Goal: Task Accomplishment & Management: Manage account settings

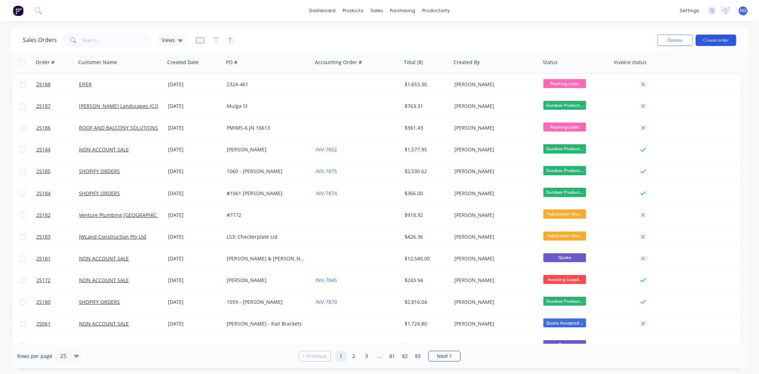
click at [703, 35] on button "Create order" at bounding box center [716, 40] width 41 height 11
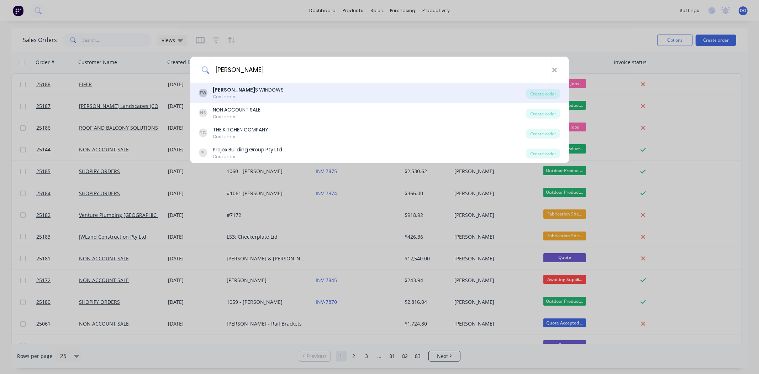
type input "[PERSON_NAME]"
click at [237, 94] on div "Customer" at bounding box center [248, 97] width 71 height 6
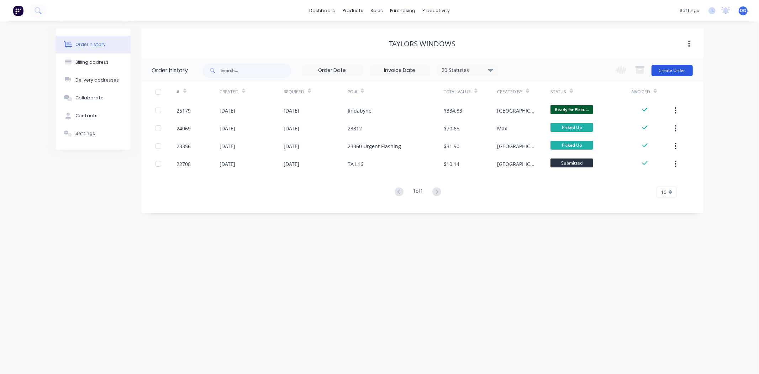
click at [663, 73] on button "Create Order" at bounding box center [672, 70] width 41 height 11
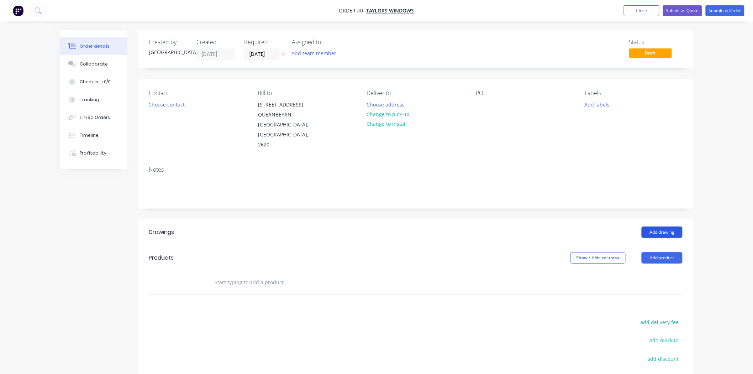
click at [660, 226] on button "Add drawing" at bounding box center [662, 231] width 41 height 11
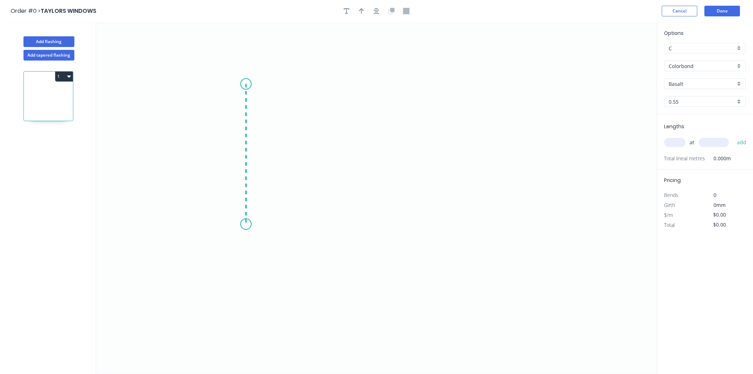
drag, startPoint x: 246, startPoint y: 84, endPoint x: 243, endPoint y: 224, distance: 140.2
click at [243, 224] on icon "0" at bounding box center [376, 198] width 561 height 352
click at [490, 232] on icon "0 ?" at bounding box center [376, 198] width 561 height 352
click at [241, 151] on rect at bounding box center [235, 151] width 14 height 10
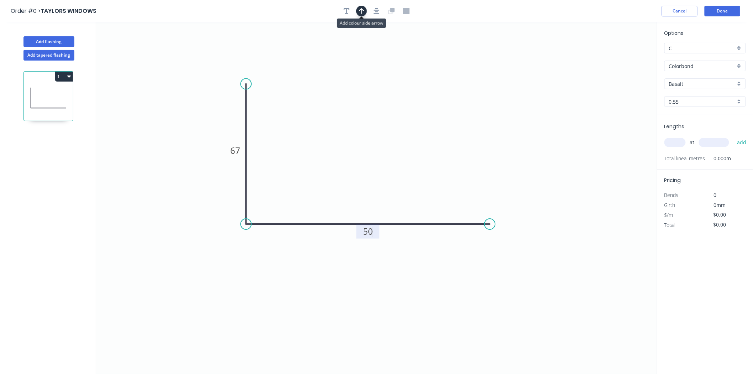
click at [357, 11] on button "button" at bounding box center [361, 11] width 11 height 11
type input "$13.38"
click at [623, 57] on icon at bounding box center [621, 49] width 6 height 23
drag, startPoint x: 623, startPoint y: 57, endPoint x: 167, endPoint y: 152, distance: 465.3
click at [167, 152] on icon at bounding box center [173, 146] width 21 height 21
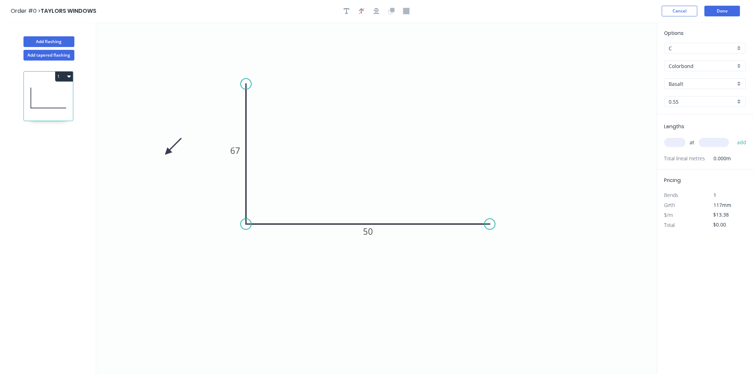
click at [173, 168] on icon "0 67 50" at bounding box center [376, 198] width 561 height 352
click at [169, 149] on icon at bounding box center [173, 146] width 21 height 21
click at [169, 149] on icon at bounding box center [175, 152] width 23 height 6
click at [169, 154] on icon at bounding box center [173, 158] width 21 height 21
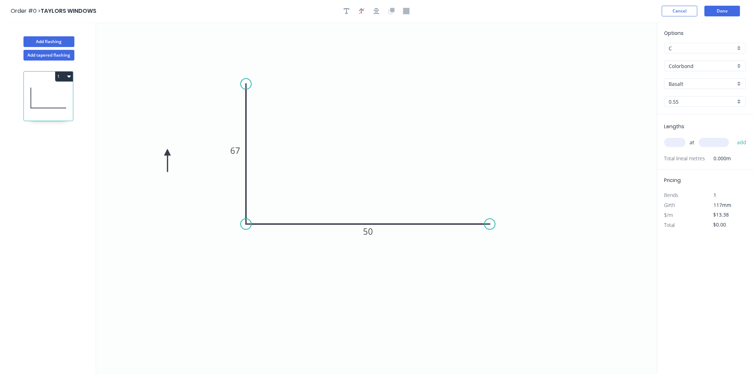
click at [169, 154] on icon at bounding box center [167, 160] width 6 height 23
drag, startPoint x: 164, startPoint y: 152, endPoint x: 216, endPoint y: 215, distance: 81.1
click at [216, 215] on icon at bounding box center [210, 220] width 21 height 21
click at [350, 7] on button "button" at bounding box center [346, 11] width 11 height 11
click at [145, 38] on textarea at bounding box center [142, 50] width 58 height 26
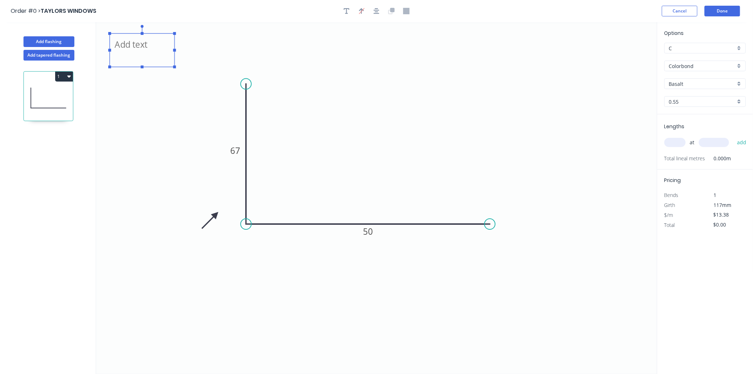
click at [141, 50] on textarea at bounding box center [142, 50] width 58 height 26
click at [358, 79] on icon "Rooms 1-5 67 50" at bounding box center [376, 198] width 561 height 352
type textarea "Rooms 1-5"
click at [704, 85] on input "Basalt" at bounding box center [702, 83] width 67 height 7
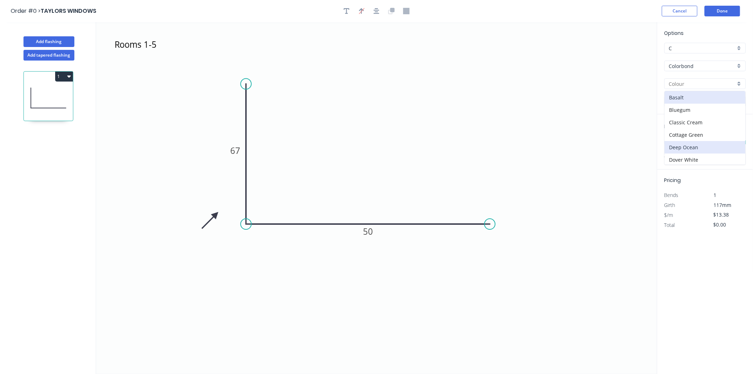
scroll to position [79, 0]
click at [686, 95] on div "Dune" at bounding box center [705, 93] width 81 height 12
type input "Dune"
click at [670, 140] on input "text" at bounding box center [674, 142] width 21 height 9
type input "1"
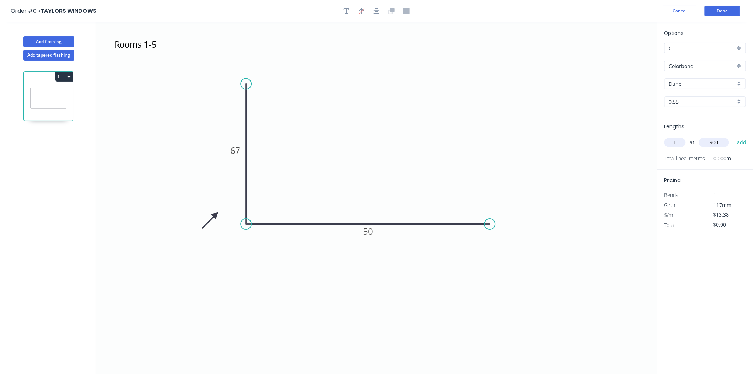
type input "900"
click at [733, 136] on button "add" at bounding box center [741, 142] width 17 height 12
click at [59, 72] on button "1" at bounding box center [64, 77] width 18 height 10
click at [39, 94] on div "Duplicate" at bounding box center [39, 94] width 55 height 10
type input "$0.00"
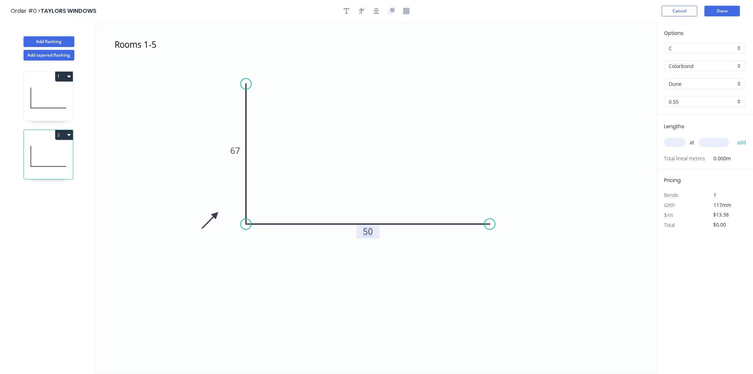
click at [365, 229] on tspan "50" at bounding box center [368, 231] width 10 height 12
click at [674, 138] on input "text" at bounding box center [674, 142] width 21 height 9
type input "$9.14"
type input "1"
type input "900"
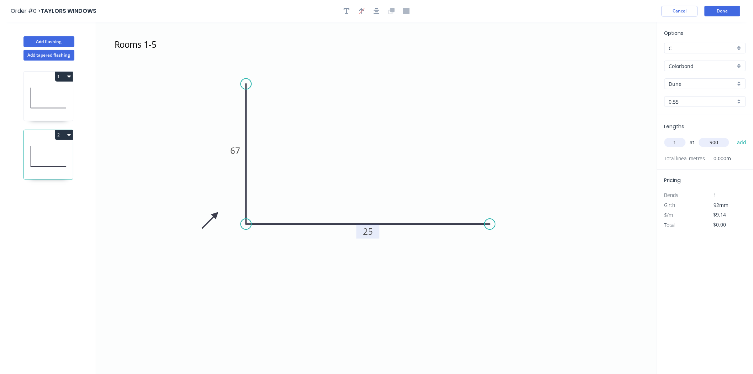
click at [733, 136] on button "add" at bounding box center [741, 142] width 17 height 12
click at [60, 134] on button "2" at bounding box center [64, 135] width 18 height 10
click at [52, 152] on div "Duplicate" at bounding box center [39, 152] width 55 height 10
type input "$0.00"
click at [361, 232] on rect at bounding box center [368, 231] width 23 height 14
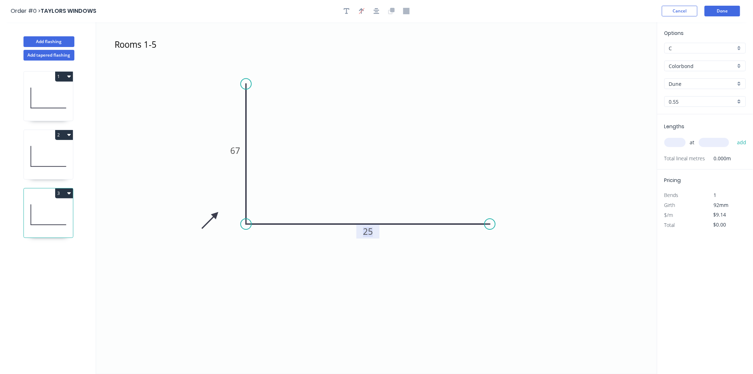
click at [361, 232] on rect at bounding box center [368, 232] width 14 height 10
click at [675, 138] on input "text" at bounding box center [674, 142] width 21 height 9
type input "$13.38"
type input "1"
type input "900"
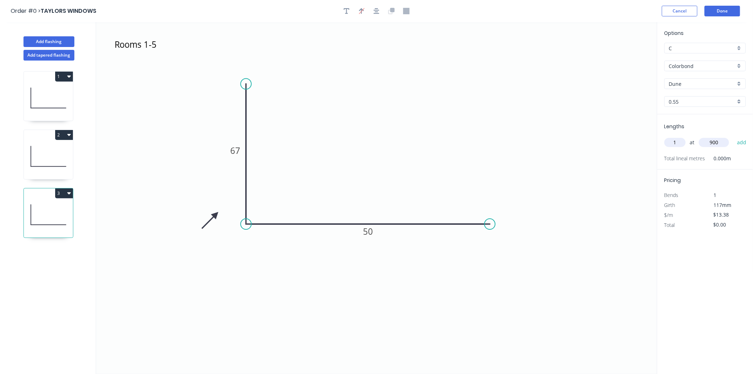
click at [733, 136] on button "add" at bounding box center [741, 142] width 17 height 12
click at [65, 194] on button "3" at bounding box center [64, 193] width 18 height 10
click at [58, 206] on div "Duplicate" at bounding box center [39, 211] width 55 height 10
type input "$0.00"
click at [368, 232] on tspan "50" at bounding box center [368, 231] width 10 height 12
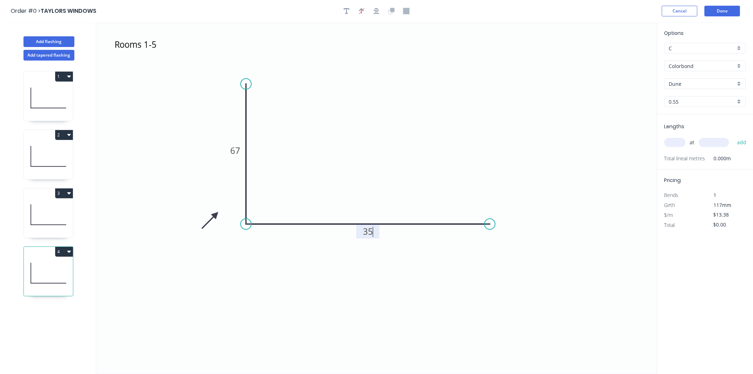
click at [682, 141] on input "text" at bounding box center [674, 142] width 21 height 9
type input "1"
type input "900"
click at [733, 136] on button "add" at bounding box center [741, 142] width 17 height 12
click at [59, 250] on button "4" at bounding box center [64, 252] width 18 height 10
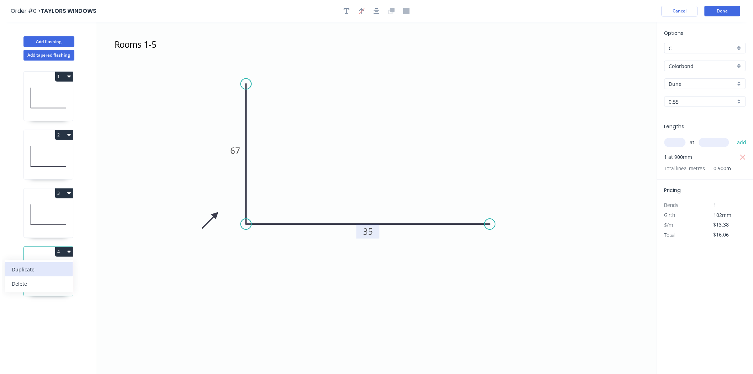
click at [44, 269] on div "Duplicate" at bounding box center [39, 269] width 55 height 10
type input "$0.00"
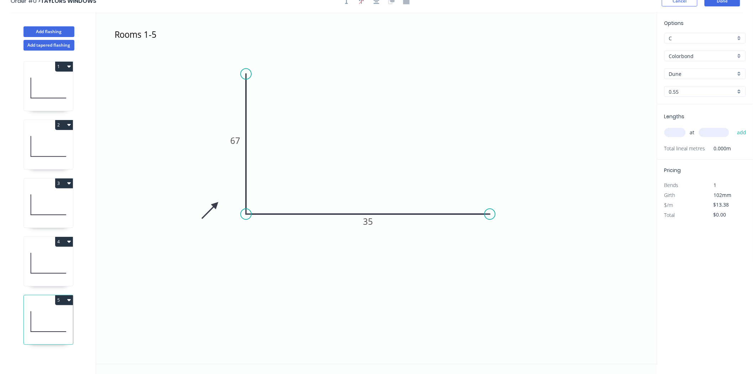
scroll to position [13, 0]
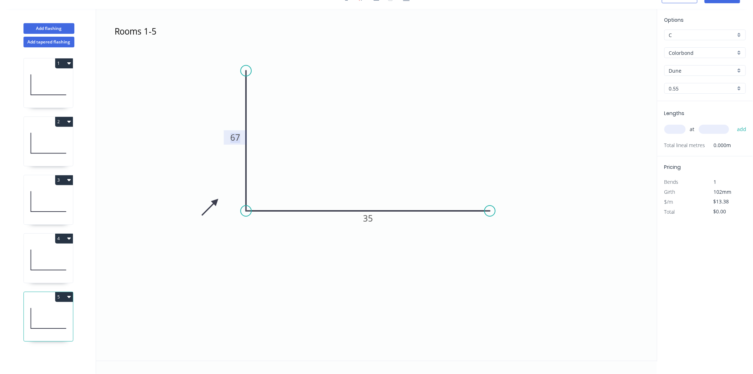
click at [239, 140] on tspan "67" at bounding box center [235, 137] width 10 height 12
click at [670, 132] on input "text" at bounding box center [674, 129] width 21 height 9
type input "1"
type input "900"
click at [733, 123] on button "add" at bounding box center [741, 129] width 17 height 12
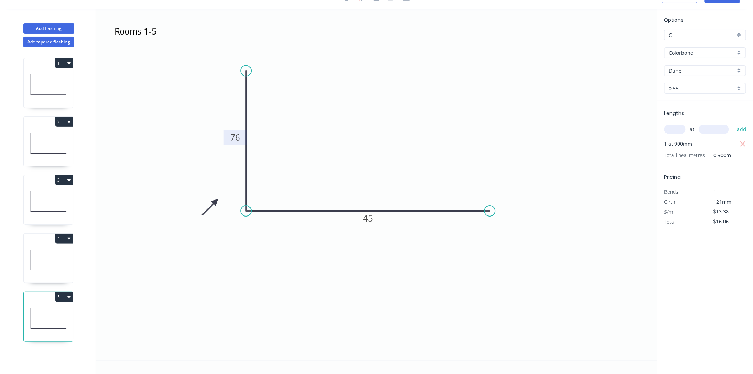
click at [65, 296] on button "5" at bounding box center [64, 297] width 18 height 10
click at [56, 311] on div "Duplicate" at bounding box center [39, 314] width 55 height 10
type input "$0.00"
click at [676, 127] on input "text" at bounding box center [674, 129] width 21 height 9
type input "1"
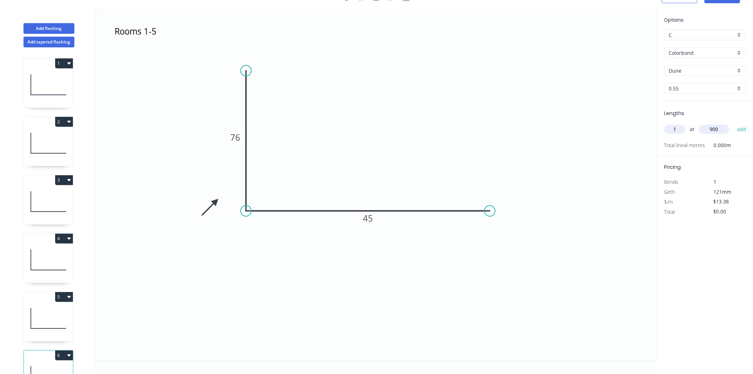
type input "900"
click at [733, 123] on button "add" at bounding box center [741, 129] width 17 height 12
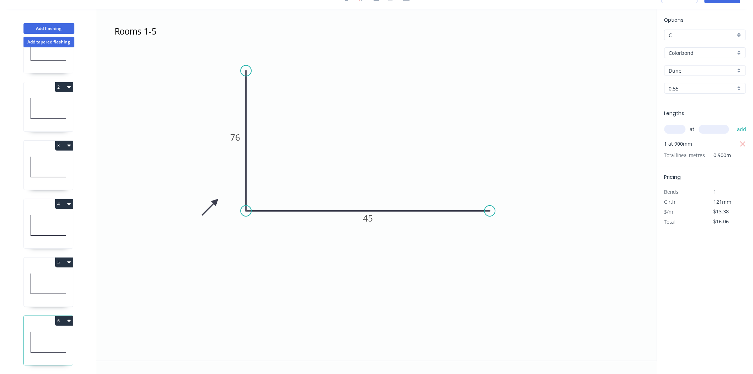
scroll to position [40, 0]
click at [58, 319] on button "6" at bounding box center [64, 321] width 18 height 10
click at [58, 333] on div "Duplicate" at bounding box center [39, 338] width 55 height 10
type input "$0.00"
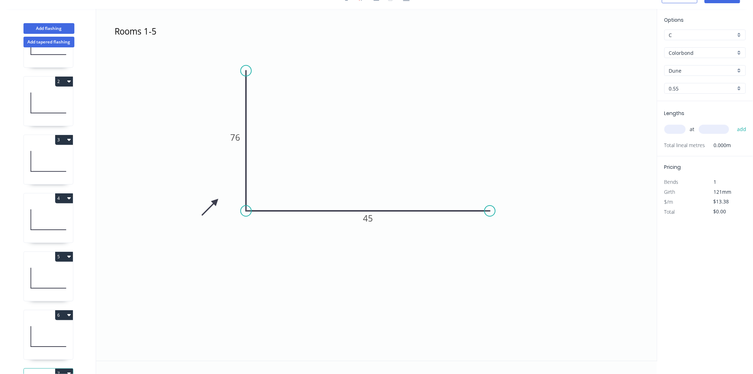
click at [681, 132] on input "text" at bounding box center [674, 129] width 21 height 9
type input "1"
type input "900"
click at [733, 123] on button "add" at bounding box center [741, 129] width 17 height 12
click at [60, 314] on button "6" at bounding box center [64, 315] width 18 height 10
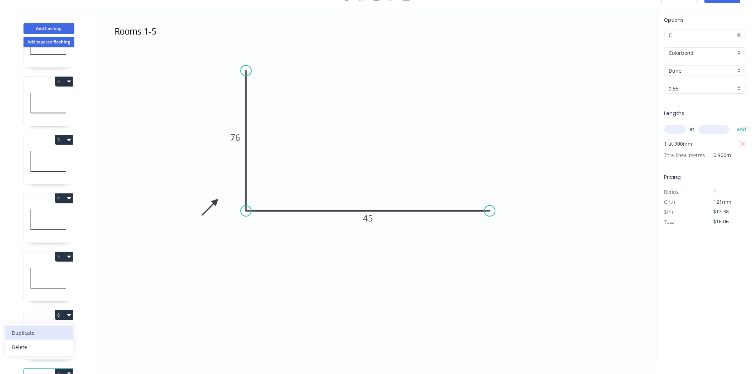
click at [40, 331] on div "Duplicate" at bounding box center [39, 332] width 55 height 10
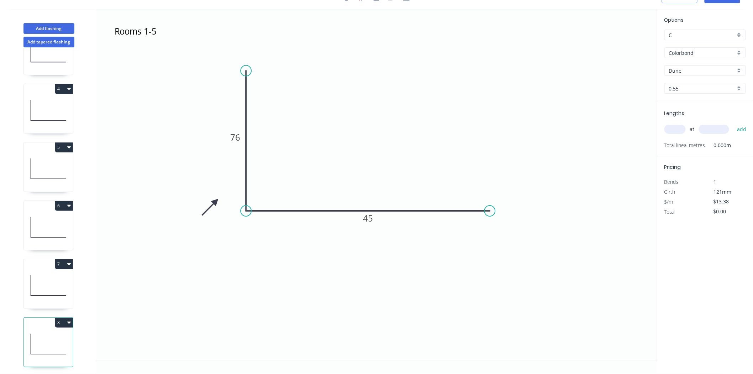
scroll to position [157, 0]
click at [30, 280] on icon at bounding box center [48, 284] width 49 height 46
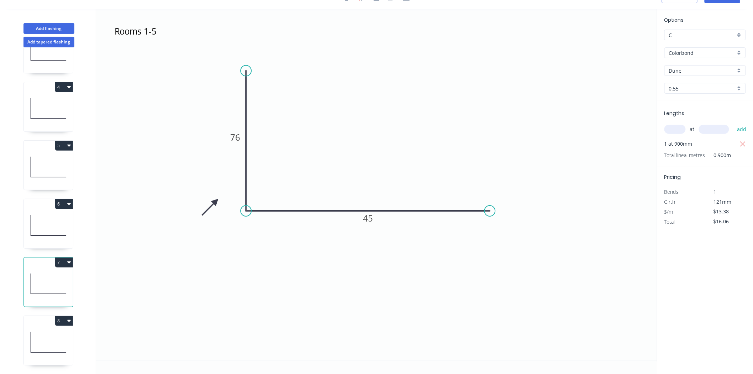
click at [35, 335] on icon at bounding box center [48, 342] width 49 height 46
type input "$0.00"
click at [374, 221] on rect at bounding box center [368, 219] width 14 height 10
click at [678, 126] on input "text" at bounding box center [674, 129] width 21 height 9
type input "$9.14"
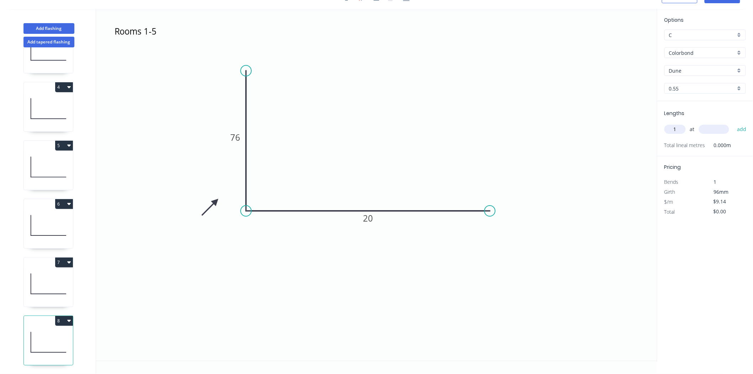
type input "1"
type input "900"
click at [733, 123] on button "add" at bounding box center [741, 129] width 17 height 12
click at [58, 317] on button "8" at bounding box center [64, 321] width 18 height 10
click at [28, 333] on div "Duplicate" at bounding box center [39, 338] width 55 height 10
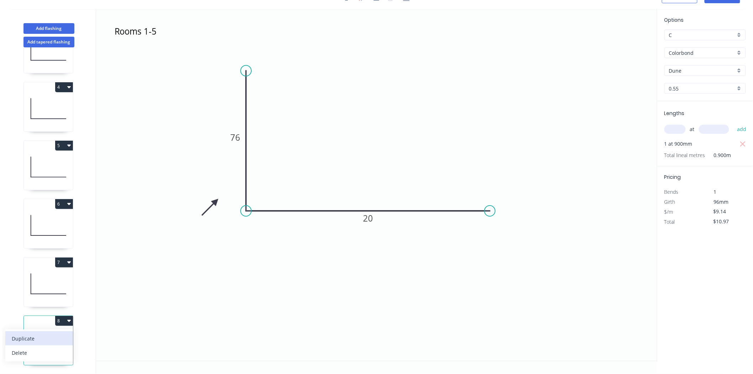
type input "$0.00"
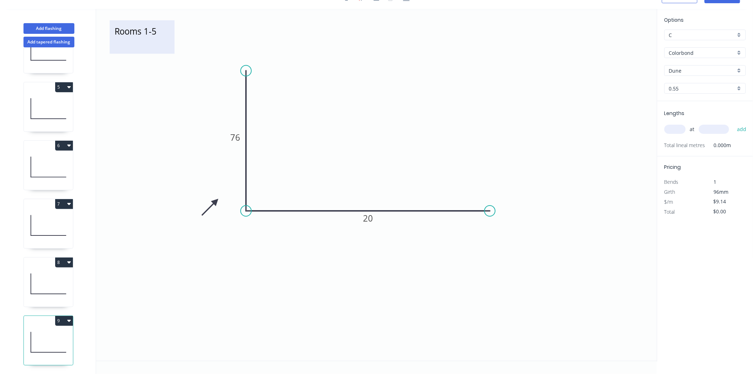
click at [168, 34] on textarea "Rooms 1-5" at bounding box center [142, 37] width 58 height 26
click at [157, 29] on textarea "Rooms 1-5" at bounding box center [142, 37] width 58 height 26
click at [157, 33] on textarea "Rooms 1-5" at bounding box center [142, 37] width 58 height 26
type textarea "[DEMOGRAPHIC_DATA]-10"
click at [234, 136] on tspan "76" at bounding box center [235, 137] width 10 height 12
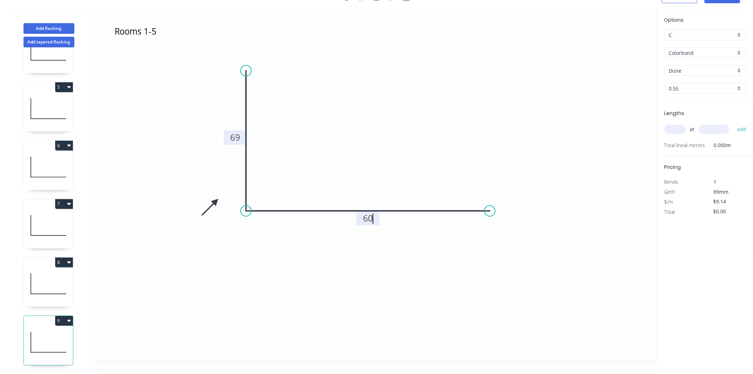
click at [673, 130] on input "text" at bounding box center [674, 129] width 21 height 9
type input "$13.38"
type input "1"
type input "900"
click at [733, 123] on button "add" at bounding box center [741, 129] width 17 height 12
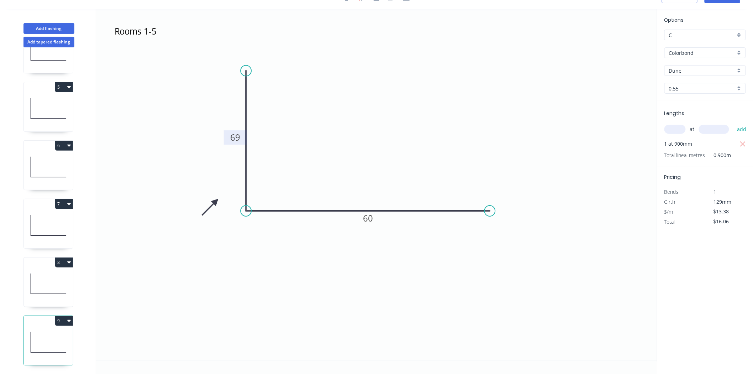
click at [65, 316] on button "9" at bounding box center [64, 321] width 18 height 10
click at [50, 333] on div "Duplicate" at bounding box center [39, 338] width 55 height 10
type input "$0.00"
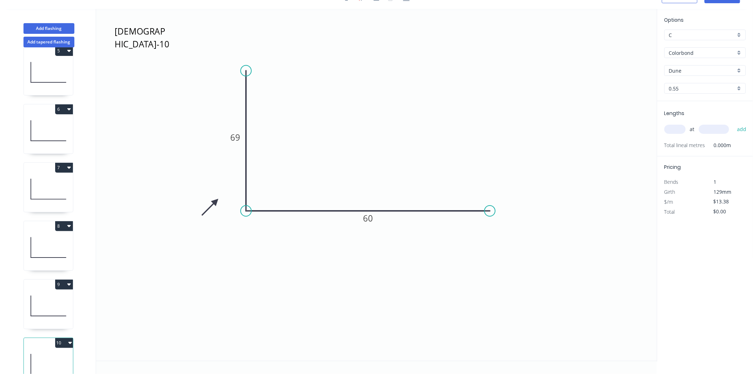
scroll to position [273, 0]
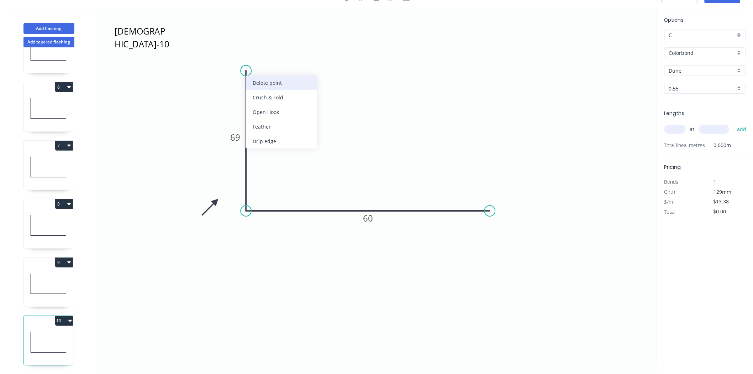
click at [291, 80] on div "Delete point" at bounding box center [282, 82] width 72 height 15
drag, startPoint x: 209, startPoint y: 211, endPoint x: 211, endPoint y: 237, distance: 25.3
click at [211, 237] on icon "[DEMOGRAPHIC_DATA]-10 60" at bounding box center [376, 185] width 561 height 352
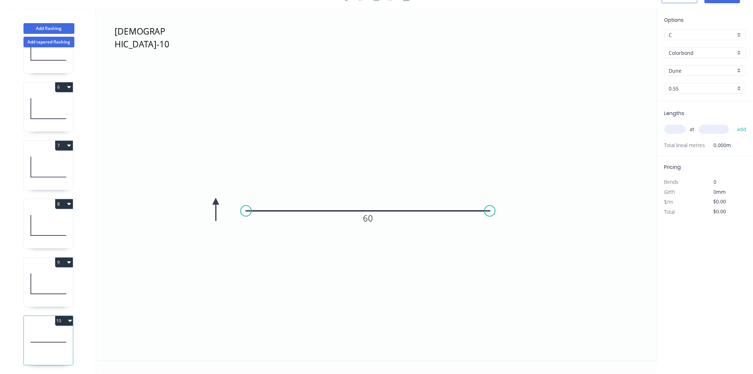
click at [215, 202] on icon at bounding box center [215, 209] width 6 height 23
drag, startPoint x: 215, startPoint y: 202, endPoint x: 362, endPoint y: 152, distance: 154.9
click at [349, 152] on icon at bounding box center [338, 157] width 21 height 21
click at [362, 152] on icon at bounding box center [356, 157] width 21 height 21
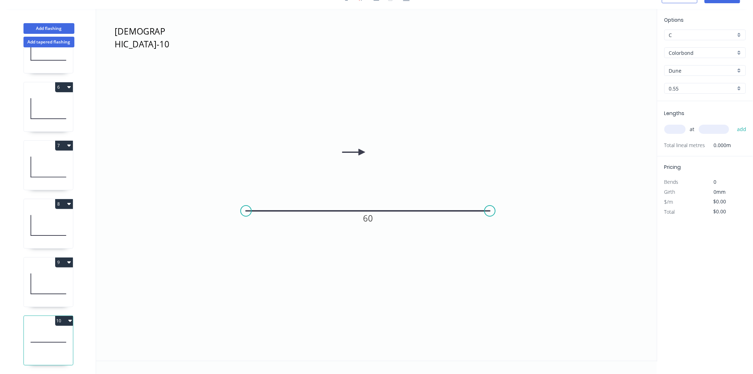
click at [362, 152] on icon at bounding box center [353, 152] width 23 height 6
click at [376, 220] on rect at bounding box center [368, 218] width 23 height 14
click at [372, 214] on tspan "60" at bounding box center [368, 218] width 10 height 12
click at [676, 127] on input "text" at bounding box center [674, 129] width 21 height 9
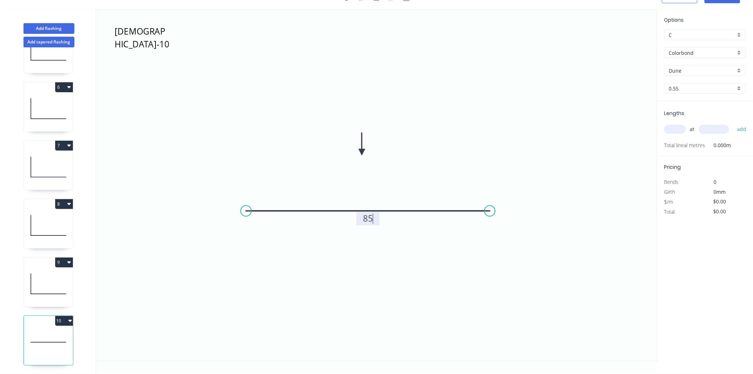
type input "$9.14"
type input "1"
type input "900"
click at [733, 123] on button "add" at bounding box center [741, 129] width 17 height 12
type input "$10.97"
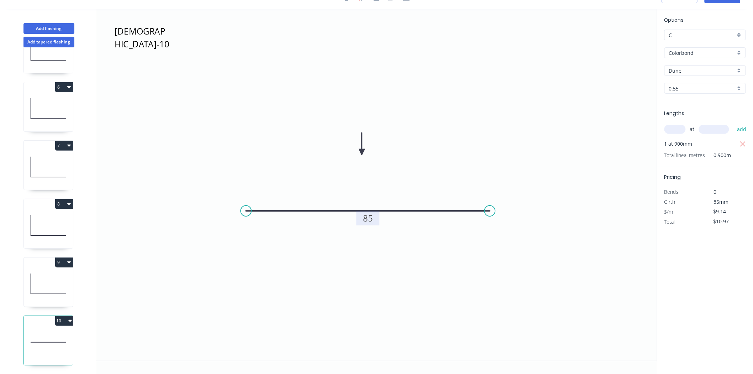
click at [58, 248] on div "1 2 3 4 5 6 7 8 9 10" at bounding box center [49, 210] width 94 height 326
click at [58, 261] on button "9" at bounding box center [64, 262] width 18 height 10
click at [56, 275] on div "Duplicate" at bounding box center [39, 280] width 55 height 10
type input "$13.38"
type input "$0.00"
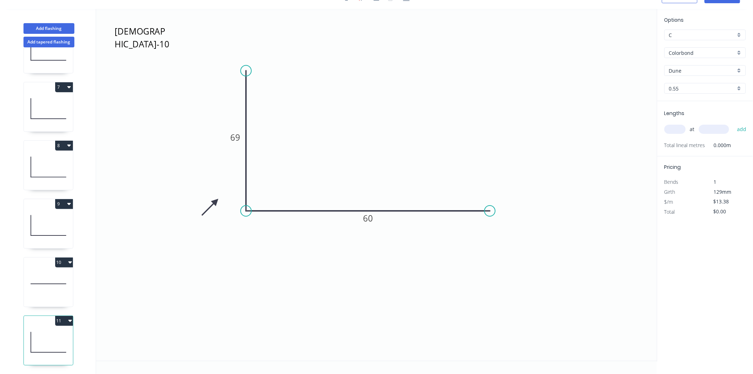
scroll to position [332, 0]
click at [365, 214] on tspan "60" at bounding box center [368, 218] width 10 height 12
click at [674, 130] on input "text" at bounding box center [674, 129] width 21 height 9
type input "1"
type input "900"
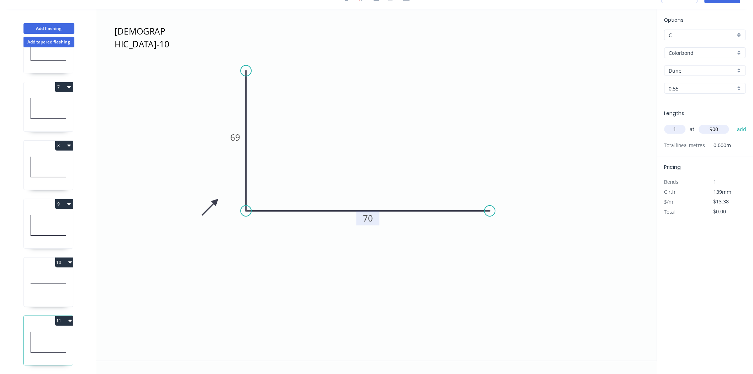
click at [733, 123] on button "add" at bounding box center [741, 129] width 17 height 12
click at [64, 316] on button "11" at bounding box center [64, 321] width 18 height 10
click at [58, 333] on div "Duplicate" at bounding box center [39, 338] width 55 height 10
type input "$0.00"
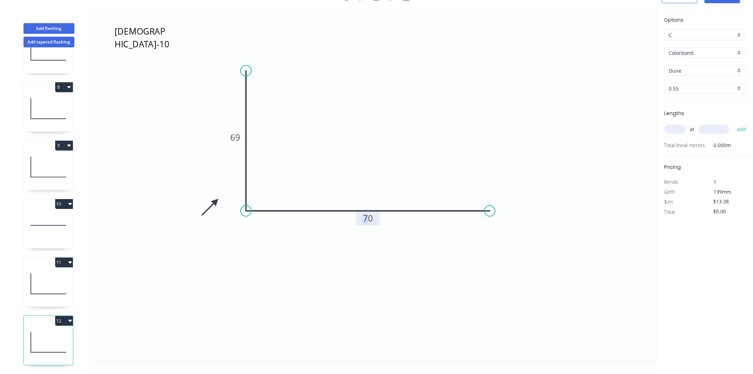
click at [366, 221] on tspan "70" at bounding box center [368, 218] width 10 height 12
click at [374, 220] on rect at bounding box center [368, 219] width 14 height 10
click at [679, 122] on div "at add" at bounding box center [705, 129] width 83 height 19
click at [679, 126] on input "text" at bounding box center [674, 129] width 21 height 9
type input "1"
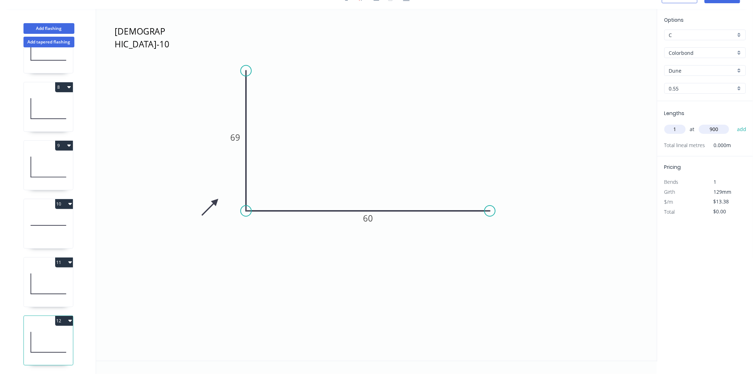
type input "900"
click at [733, 123] on button "add" at bounding box center [741, 129] width 17 height 12
click at [49, 277] on icon at bounding box center [48, 284] width 49 height 46
click at [37, 335] on icon at bounding box center [48, 342] width 49 height 46
click at [66, 257] on div "11" at bounding box center [48, 282] width 50 height 50
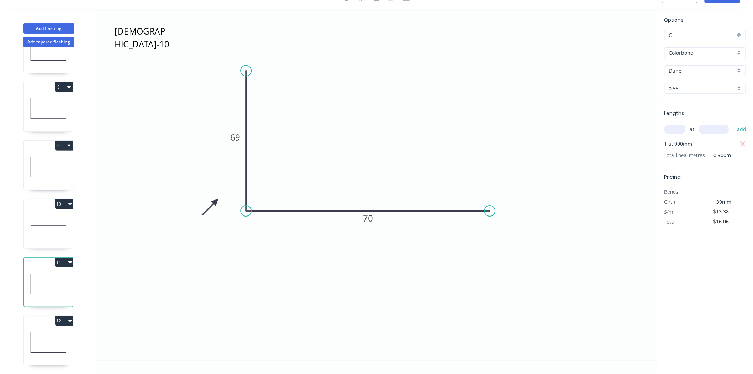
click at [66, 260] on button "11" at bounding box center [64, 262] width 18 height 10
click at [64, 275] on div "Duplicate" at bounding box center [39, 280] width 55 height 10
type input "$0.00"
click at [673, 128] on input "text" at bounding box center [674, 129] width 21 height 9
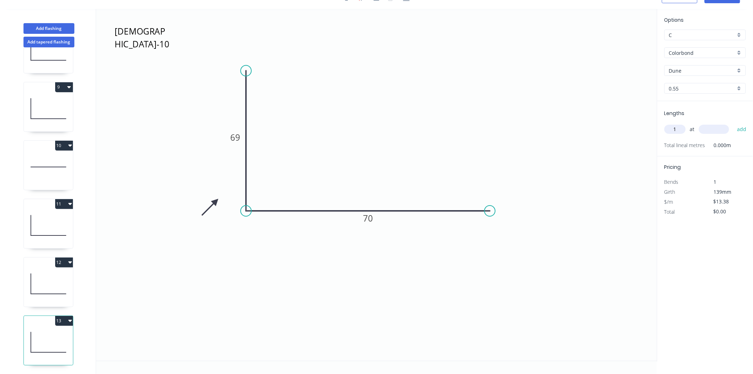
type input "1"
type input "900"
click at [733, 123] on button "add" at bounding box center [741, 129] width 17 height 12
click at [64, 316] on button "13" at bounding box center [64, 321] width 18 height 10
click at [26, 333] on div "Duplicate" at bounding box center [39, 338] width 55 height 10
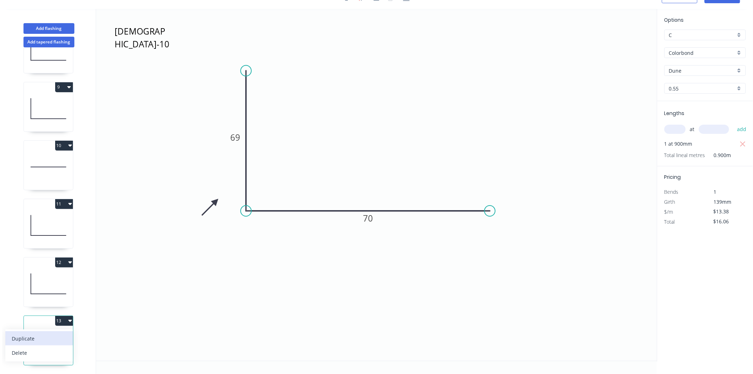
type input "$0.00"
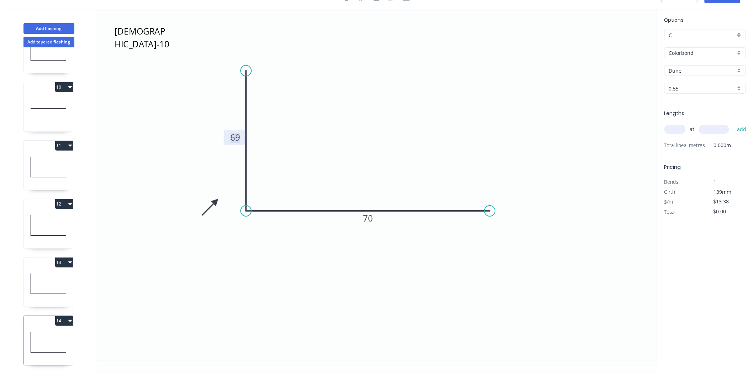
click at [231, 136] on tspan "69" at bounding box center [235, 137] width 10 height 12
click at [680, 128] on input "text" at bounding box center [674, 129] width 21 height 9
type input "1"
type input "900"
click at [733, 123] on button "add" at bounding box center [741, 129] width 17 height 12
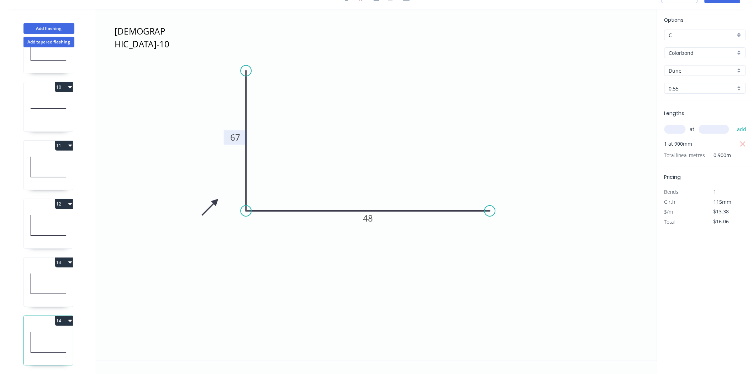
click at [66, 257] on button "13" at bounding box center [64, 262] width 18 height 10
click at [52, 280] on button "Duplicate" at bounding box center [39, 280] width 68 height 14
type input "$0.00"
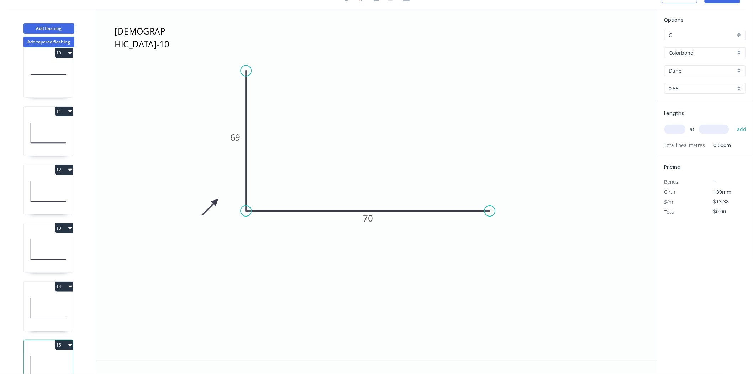
scroll to position [565, 0]
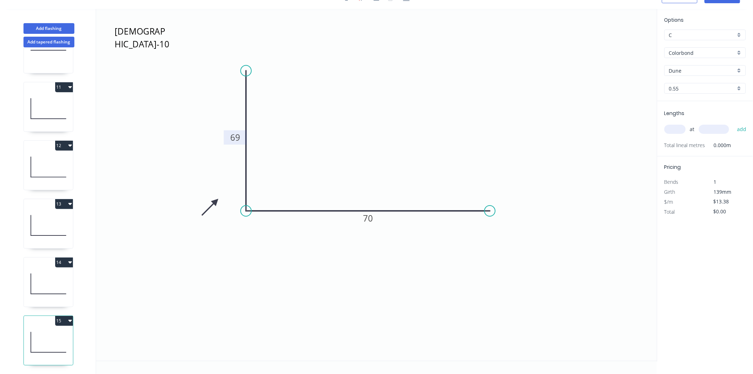
click at [238, 131] on tspan "69" at bounding box center [235, 137] width 10 height 12
click at [676, 128] on input "text" at bounding box center [674, 129] width 21 height 9
type input "1"
type input "900"
click at [733, 123] on button "add" at bounding box center [741, 129] width 17 height 12
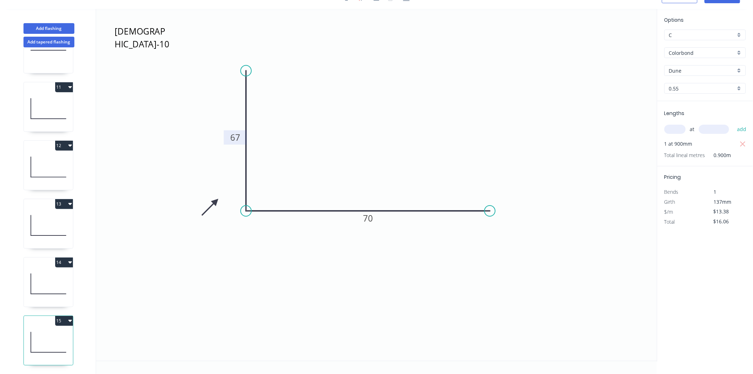
click at [58, 316] on button "15" at bounding box center [64, 321] width 18 height 10
click at [54, 333] on div "Duplicate" at bounding box center [39, 338] width 55 height 10
type input "$0.00"
click at [369, 221] on tspan "70" at bounding box center [368, 218] width 10 height 12
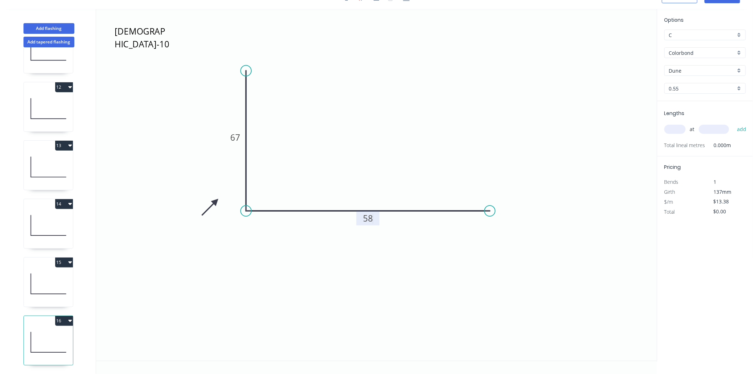
click at [676, 128] on input "text" at bounding box center [674, 129] width 21 height 9
type input "1"
type input "900"
click at [733, 123] on button "add" at bounding box center [741, 129] width 17 height 12
click at [59, 285] on icon at bounding box center [48, 284] width 49 height 46
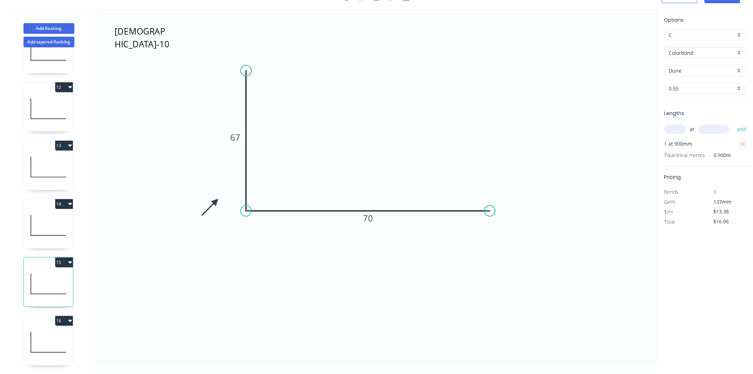
click at [37, 326] on icon at bounding box center [48, 342] width 49 height 46
click at [59, 316] on button "16" at bounding box center [64, 321] width 18 height 10
click at [50, 333] on div "Duplicate" at bounding box center [39, 338] width 55 height 10
type input "$0.00"
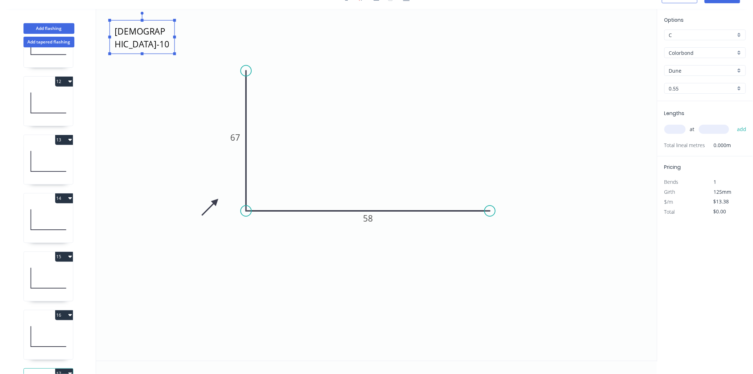
click at [160, 36] on textarea "[DEMOGRAPHIC_DATA]-10" at bounding box center [142, 37] width 58 height 26
click at [165, 34] on textarea "[DEMOGRAPHIC_DATA]-10" at bounding box center [142, 37] width 58 height 26
type textarea "Rooms 11-15"
click at [236, 138] on tspan "67" at bounding box center [235, 137] width 10 height 12
click at [683, 133] on div "at add" at bounding box center [705, 129] width 83 height 12
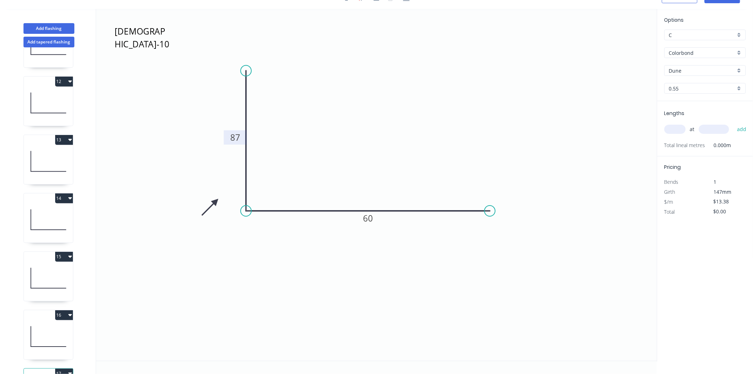
click at [683, 128] on input "text" at bounding box center [674, 129] width 21 height 9
type input "1"
type input "900"
click at [733, 123] on button "add" at bounding box center [741, 129] width 17 height 12
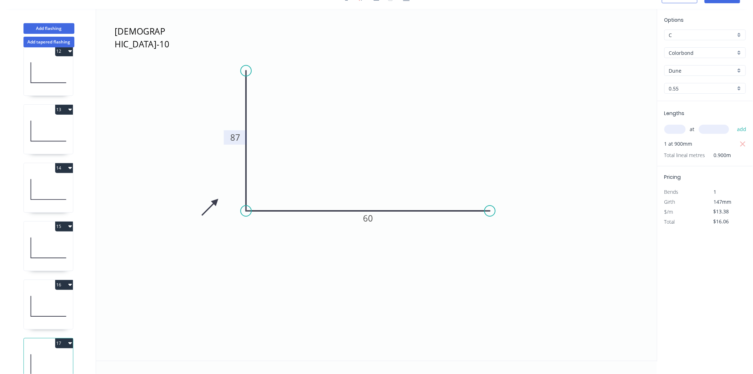
scroll to position [682, 0]
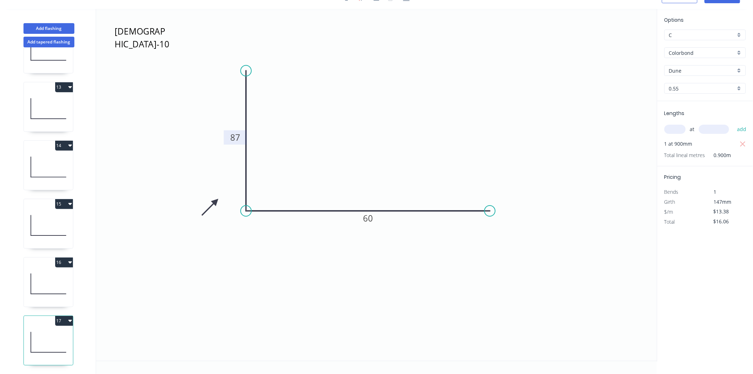
click at [61, 316] on button "17" at bounding box center [64, 321] width 18 height 10
click at [54, 333] on div "Duplicate" at bounding box center [39, 338] width 55 height 10
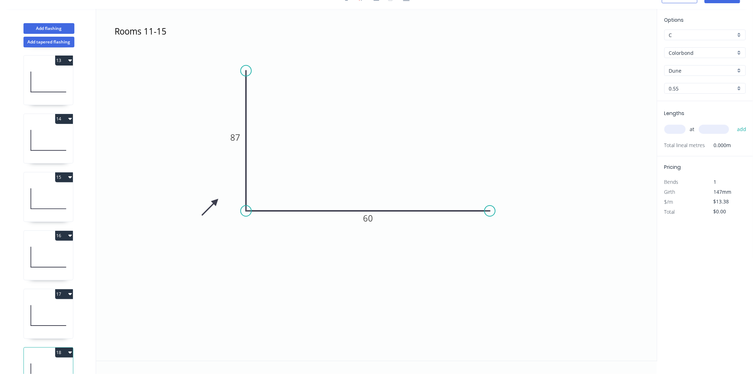
scroll to position [741, 0]
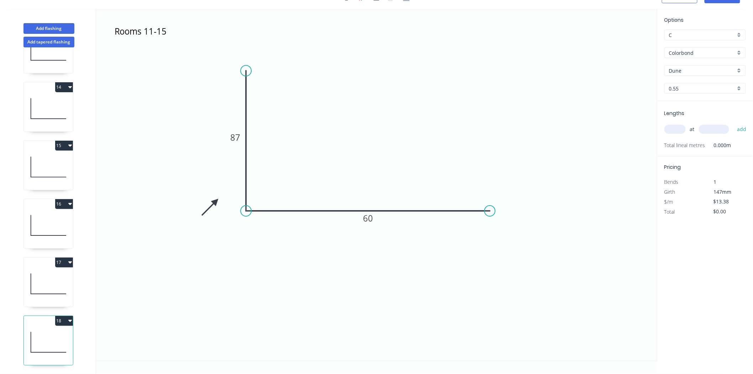
click at [30, 272] on icon at bounding box center [48, 284] width 49 height 46
click at [38, 209] on icon at bounding box center [48, 225] width 49 height 46
click at [45, 259] on div "17" at bounding box center [48, 262] width 49 height 10
click at [40, 341] on icon at bounding box center [48, 342] width 49 height 46
type input "$0.00"
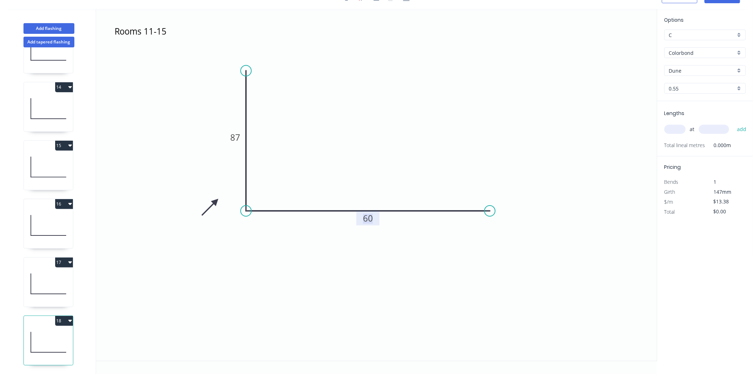
click at [370, 221] on tspan "60" at bounding box center [368, 218] width 10 height 12
click at [682, 127] on input "text" at bounding box center [674, 129] width 21 height 9
type input "1"
type input "900"
click at [733, 123] on button "add" at bounding box center [741, 129] width 17 height 12
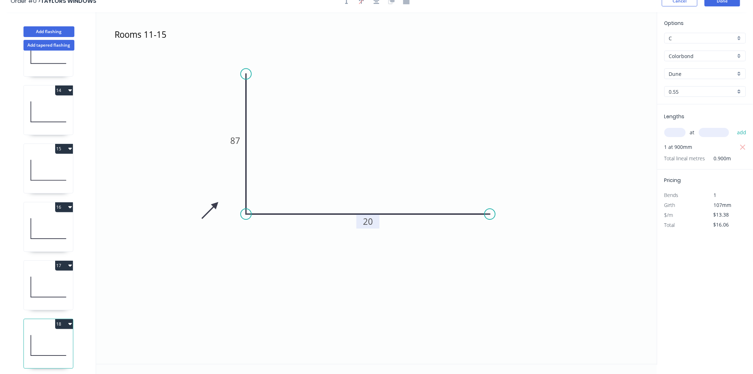
scroll to position [13, 0]
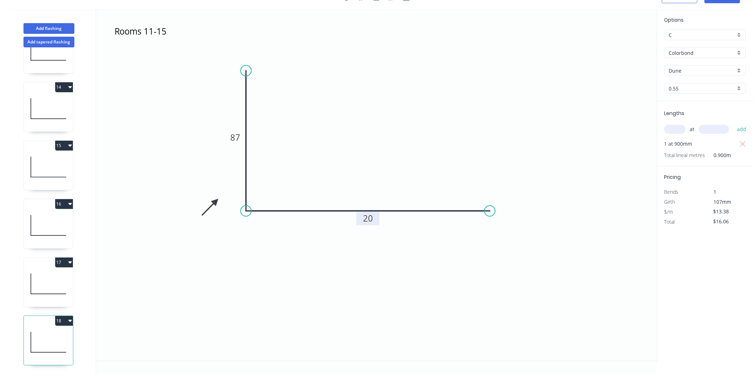
click at [38, 270] on icon at bounding box center [48, 284] width 49 height 46
click at [36, 332] on icon at bounding box center [48, 342] width 49 height 46
click at [69, 319] on button "18" at bounding box center [64, 321] width 18 height 10
click at [42, 335] on div "Duplicate" at bounding box center [39, 338] width 55 height 10
type input "$0.00"
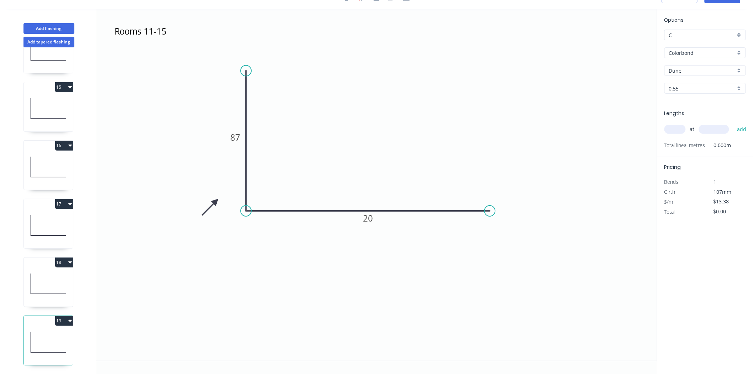
scroll to position [799, 0]
click at [376, 218] on rect at bounding box center [368, 218] width 23 height 14
click at [369, 221] on tspan "20" at bounding box center [368, 218] width 10 height 12
click at [374, 217] on rect at bounding box center [368, 219] width 14 height 10
click at [670, 122] on div "at add" at bounding box center [705, 129] width 83 height 19
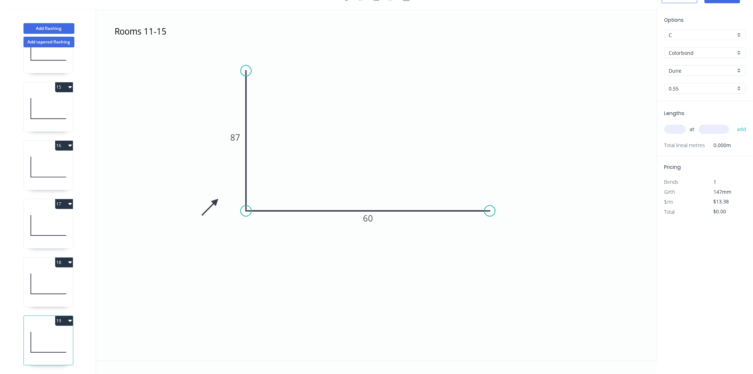
click at [676, 127] on input "text" at bounding box center [674, 129] width 21 height 9
type input "1"
click at [733, 123] on button "add" at bounding box center [741, 129] width 17 height 12
click at [709, 123] on div "1 at add" at bounding box center [705, 129] width 83 height 12
click at [714, 126] on input "text" at bounding box center [714, 129] width 30 height 9
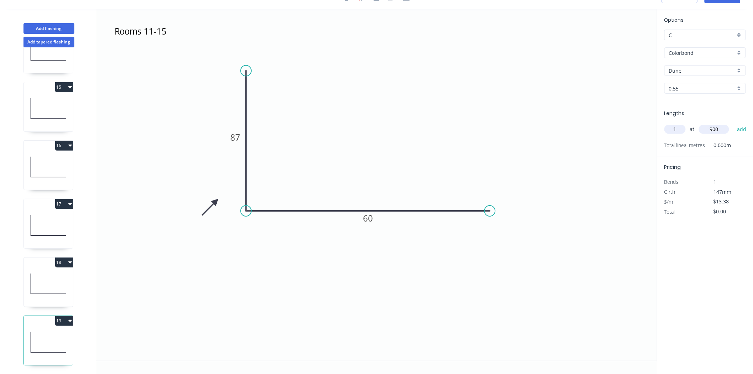
type input "900"
click at [733, 123] on button "add" at bounding box center [741, 129] width 17 height 12
click at [64, 316] on button "19" at bounding box center [64, 321] width 18 height 10
click at [34, 333] on div "Duplicate" at bounding box center [39, 338] width 55 height 10
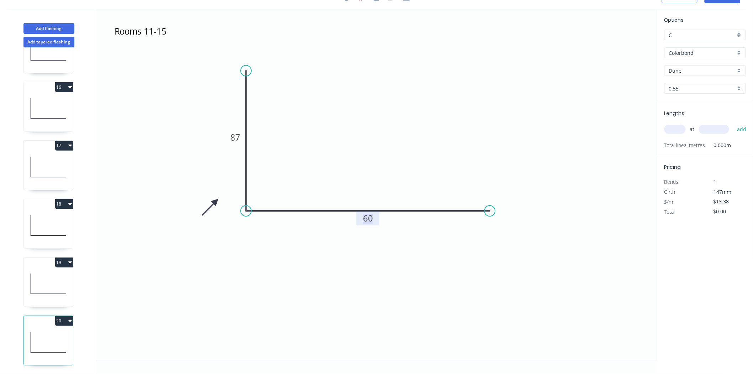
click at [361, 216] on rect at bounding box center [368, 219] width 14 height 10
click at [668, 123] on div "at add" at bounding box center [705, 129] width 83 height 12
click at [671, 123] on div "at add" at bounding box center [705, 129] width 83 height 12
click at [673, 126] on input "text" at bounding box center [674, 129] width 21 height 9
click at [58, 278] on icon at bounding box center [48, 284] width 49 height 46
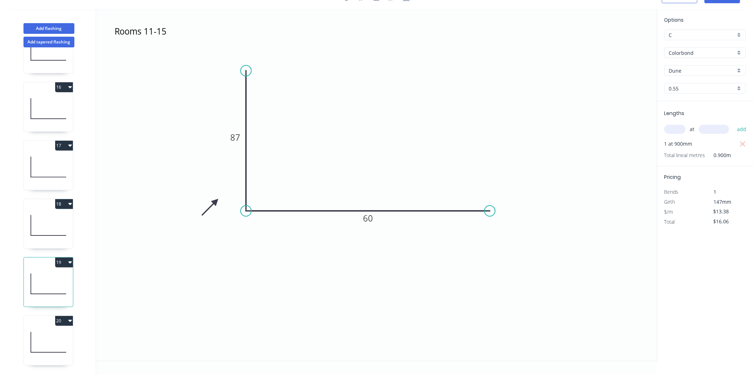
click at [64, 330] on icon at bounding box center [48, 342] width 49 height 46
type input "$0.00"
click at [683, 125] on input "text" at bounding box center [674, 129] width 21 height 9
type input "1"
click at [720, 126] on input "text" at bounding box center [714, 129] width 30 height 9
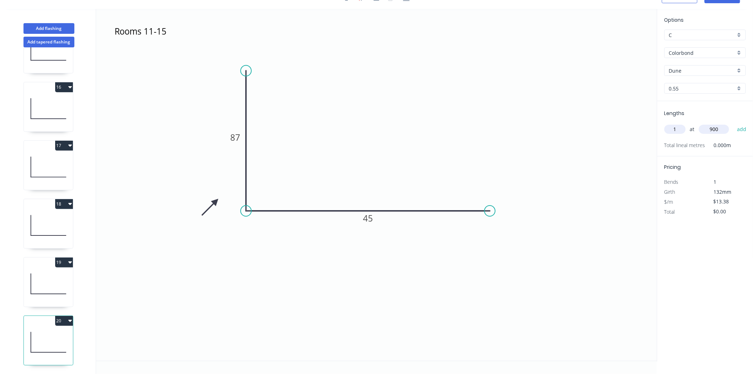
type input "900"
click at [733, 123] on button "add" at bounding box center [741, 129] width 17 height 12
click at [63, 306] on div "1 2 3 4 5 6 7 8 9 10 11 12 13 14 15 16 17 18 19 20" at bounding box center [49, 210] width 94 height 326
click at [65, 316] on button "20" at bounding box center [64, 321] width 18 height 10
click at [58, 336] on div "Duplicate" at bounding box center [39, 338] width 55 height 10
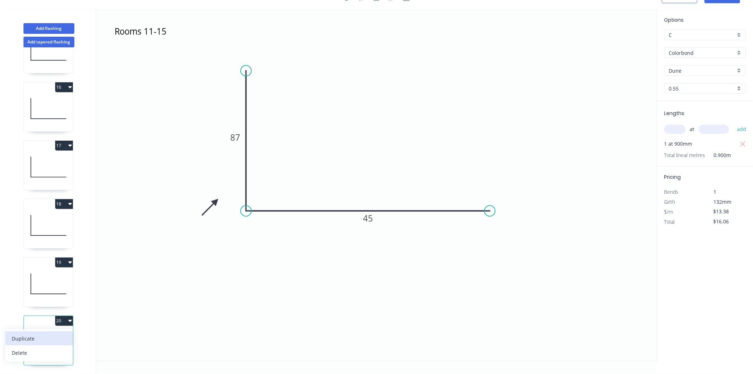
type input "$0.00"
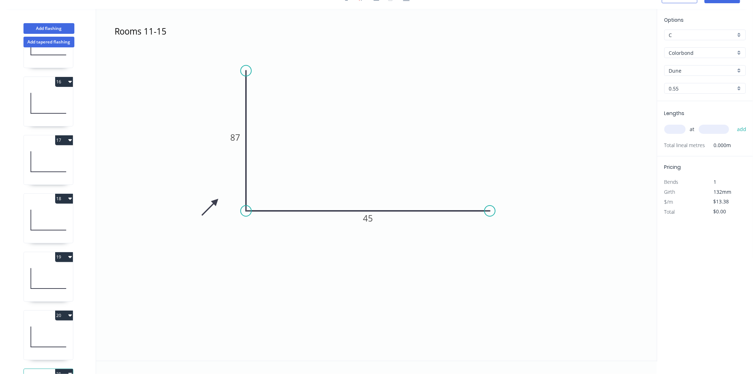
scroll to position [916, 0]
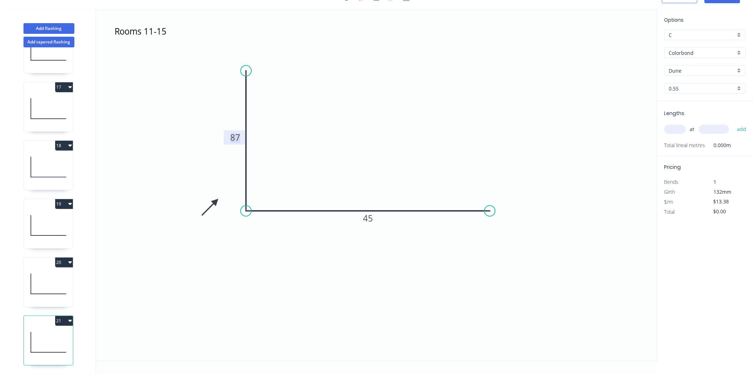
click at [234, 140] on tspan "87" at bounding box center [235, 137] width 10 height 12
click at [372, 222] on tspan "45" at bounding box center [368, 218] width 10 height 12
click at [684, 125] on input "text" at bounding box center [674, 129] width 21 height 9
type input "1"
type input "900"
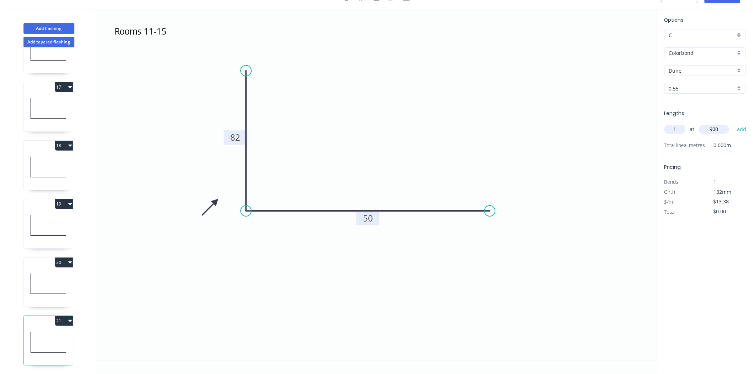
click at [733, 123] on button "add" at bounding box center [741, 129] width 17 height 12
click at [58, 319] on button "21" at bounding box center [64, 321] width 18 height 10
click at [54, 333] on div "Duplicate" at bounding box center [39, 338] width 55 height 10
type input "$0.00"
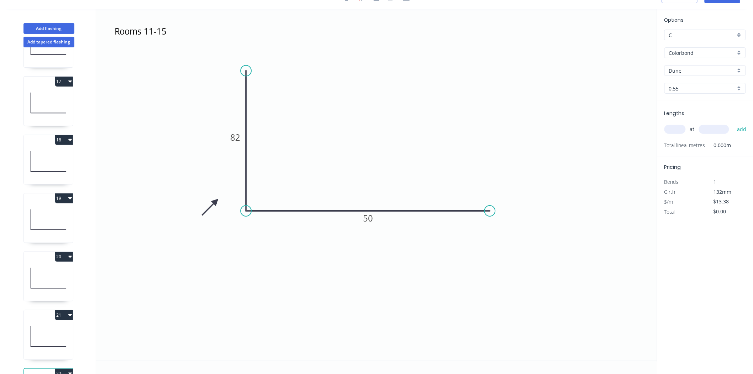
scroll to position [974, 0]
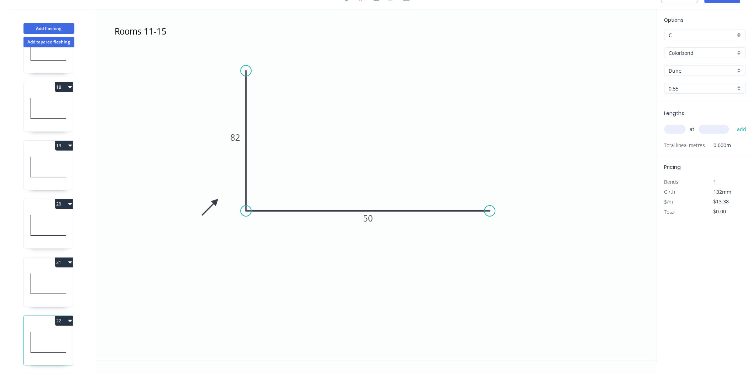
click at [681, 126] on input "text" at bounding box center [674, 129] width 21 height 9
type input "1"
type input "900"
click at [733, 123] on button "add" at bounding box center [741, 129] width 17 height 12
click at [62, 316] on button "22" at bounding box center [64, 321] width 18 height 10
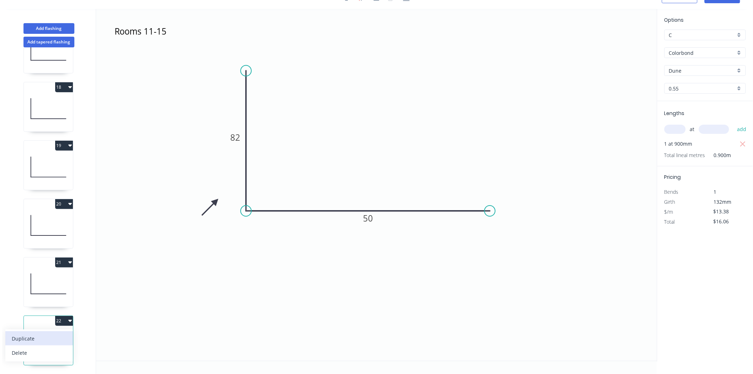
click at [42, 333] on div "Duplicate" at bounding box center [39, 338] width 55 height 10
type input "$0.00"
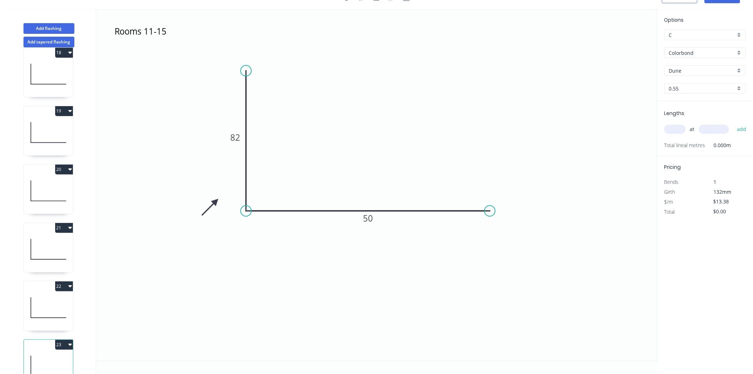
scroll to position [1032, 0]
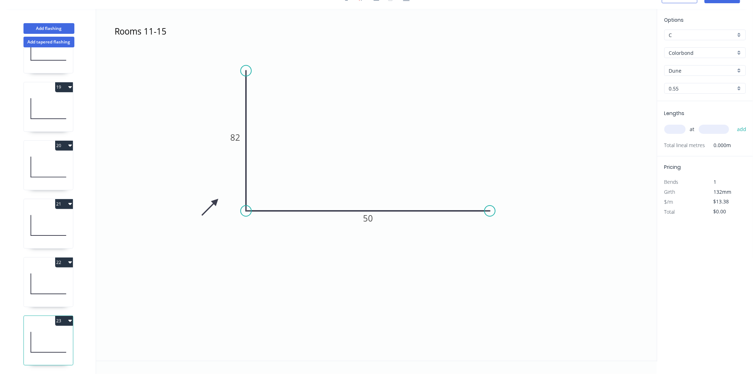
click at [671, 129] on input "text" at bounding box center [674, 129] width 21 height 9
type input "1"
type input "900"
click at [733, 123] on button "add" at bounding box center [741, 129] width 17 height 12
click at [72, 317] on icon "button" at bounding box center [70, 320] width 4 height 6
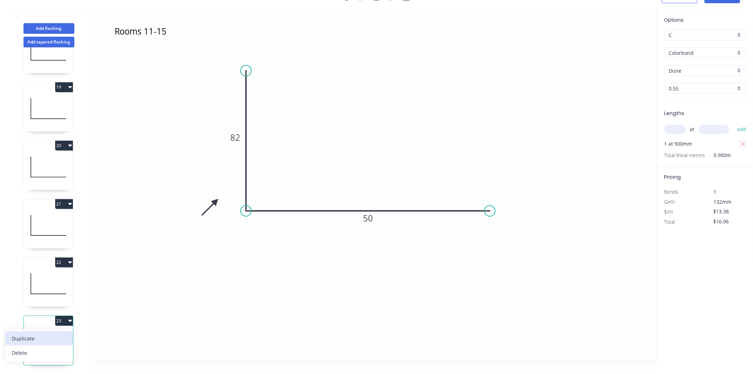
click at [31, 338] on button "Duplicate" at bounding box center [39, 338] width 68 height 14
type input "$0.00"
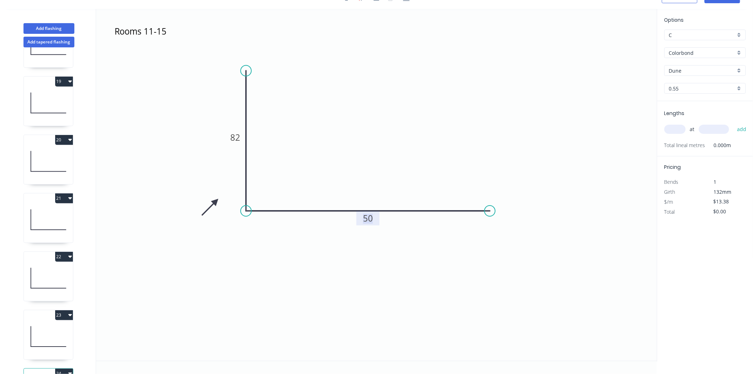
click at [373, 219] on rect at bounding box center [368, 219] width 14 height 10
click at [677, 128] on input "text" at bounding box center [674, 129] width 21 height 9
type input "1"
type input "900"
click at [733, 123] on button "add" at bounding box center [741, 129] width 17 height 12
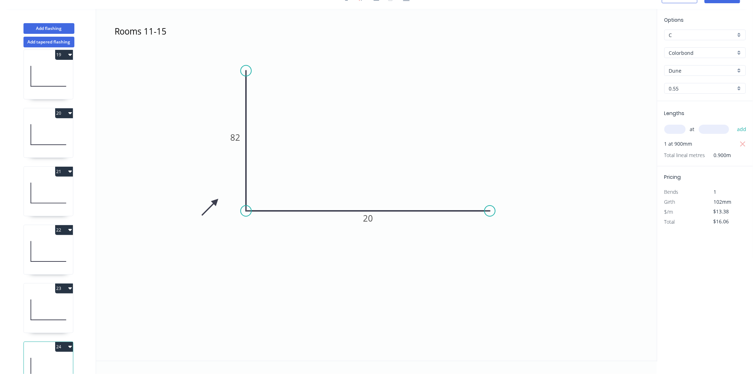
scroll to position [1091, 0]
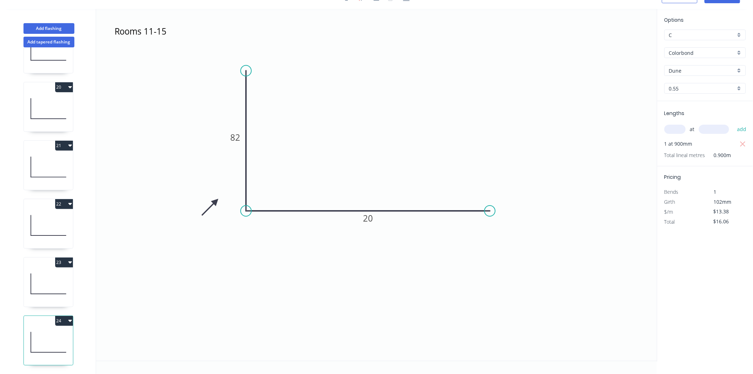
click at [62, 317] on button "24" at bounding box center [64, 321] width 18 height 10
click at [62, 333] on div "Duplicate" at bounding box center [39, 338] width 55 height 10
type input "$0.00"
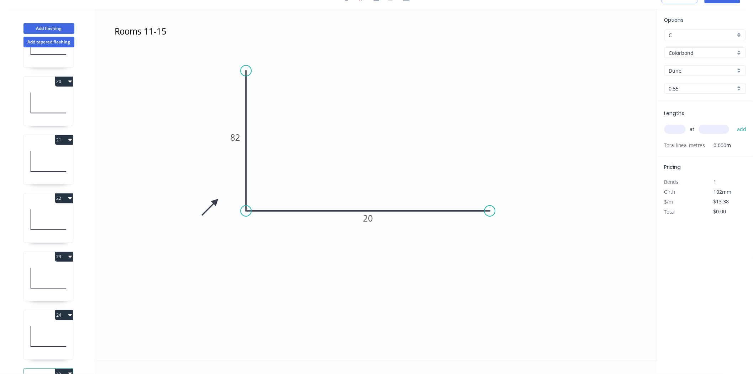
scroll to position [1149, 0]
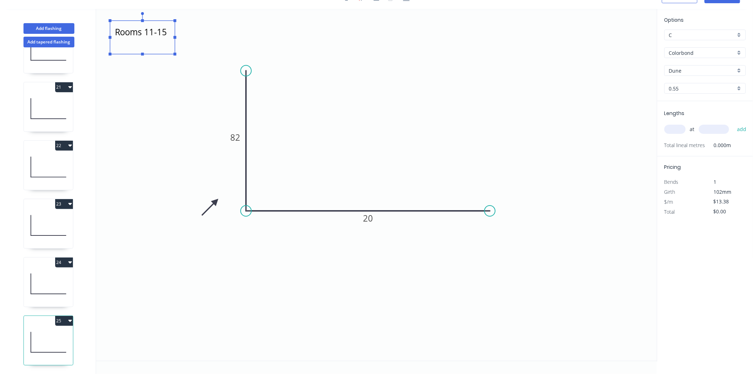
click at [150, 29] on textarea "Rooms 11-15" at bounding box center [143, 37] width 58 height 26
click at [167, 36] on textarea "Rooms 11-15" at bounding box center [143, 37] width 58 height 26
type textarea "Rooms 16-20"
click at [234, 140] on tspan "82" at bounding box center [235, 137] width 10 height 12
click at [677, 128] on input "text" at bounding box center [674, 129] width 21 height 9
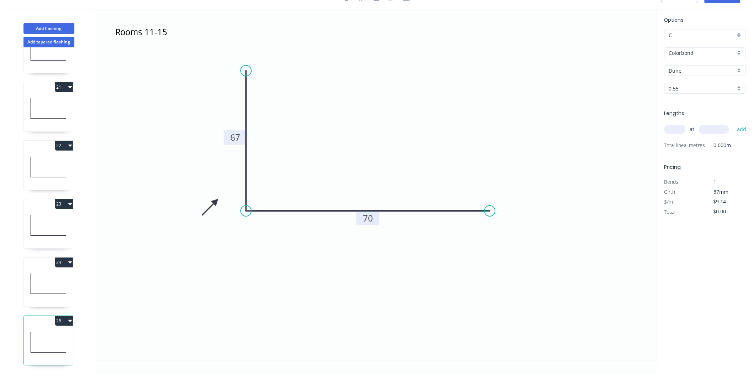
type input "$13.38"
type input "1"
type input "900"
click at [733, 123] on button "add" at bounding box center [741, 129] width 17 height 12
type input "$16.06"
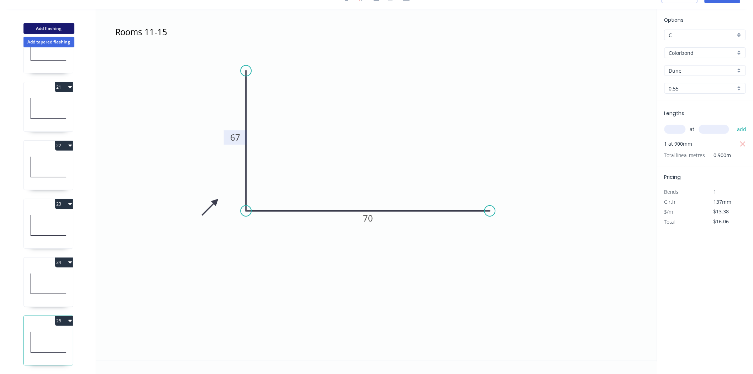
click at [58, 28] on button "Add flashing" at bounding box center [48, 28] width 51 height 11
type input "$0.00"
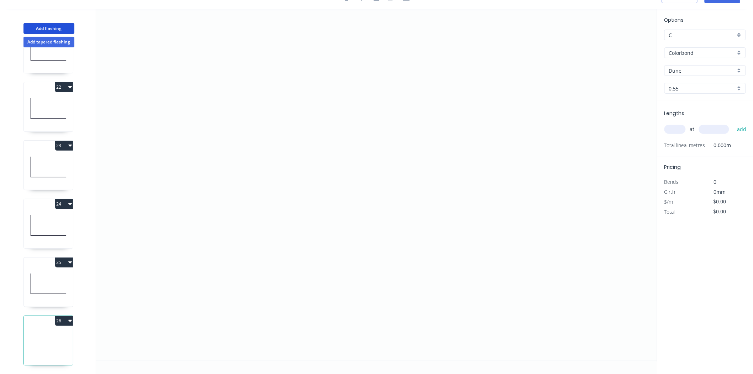
scroll to position [1207, 0]
drag, startPoint x: 532, startPoint y: 119, endPoint x: 415, endPoint y: 115, distance: 117.1
click at [415, 115] on icon "0" at bounding box center [376, 185] width 561 height 352
click at [416, 193] on icon "0 ?" at bounding box center [376, 185] width 561 height 352
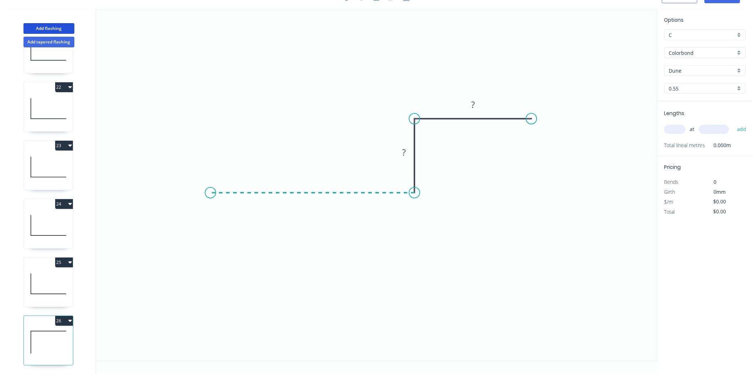
click at [210, 183] on icon "0 ? ?" at bounding box center [376, 185] width 561 height 352
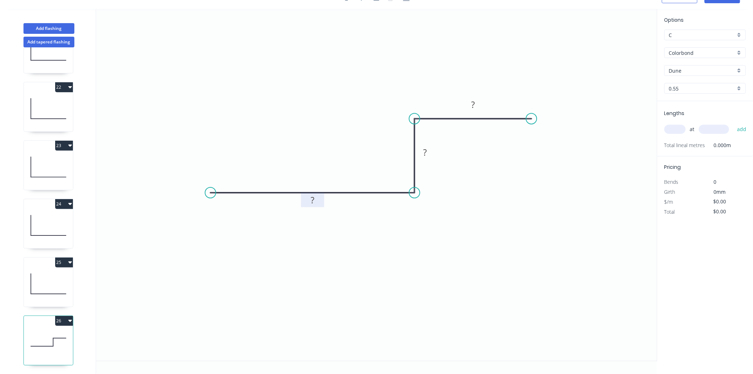
click at [311, 204] on tspan "?" at bounding box center [313, 200] width 4 height 12
click at [314, 197] on tspan "?" at bounding box center [313, 200] width 4 height 12
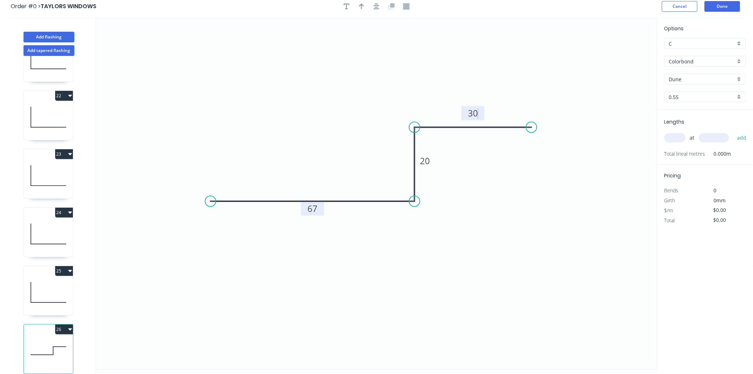
scroll to position [0, 0]
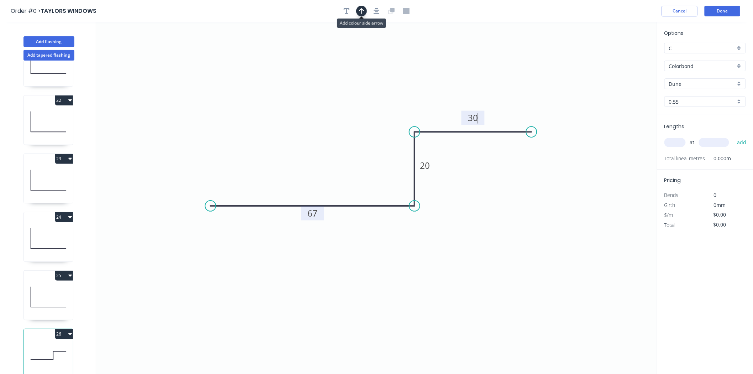
click at [357, 12] on button "button" at bounding box center [361, 11] width 11 height 11
type input "$13.38"
drag, startPoint x: 620, startPoint y: 55, endPoint x: 485, endPoint y: 221, distance: 213.3
click at [485, 221] on icon at bounding box center [484, 212] width 6 height 23
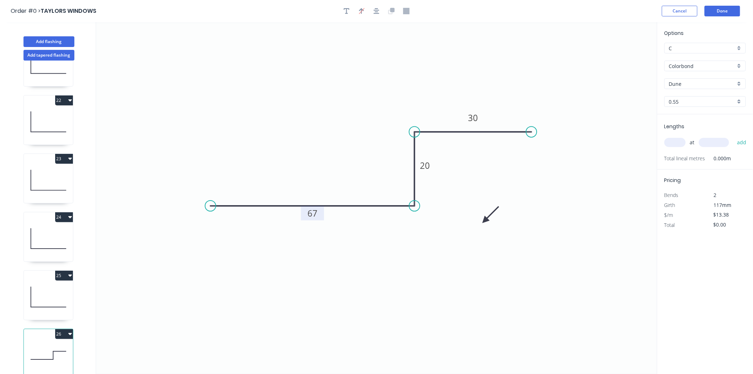
click at [485, 221] on icon at bounding box center [490, 214] width 21 height 21
click at [485, 221] on icon at bounding box center [493, 220] width 23 height 6
drag, startPoint x: 485, startPoint y: 221, endPoint x: 444, endPoint y: 202, distance: 45.4
click at [444, 202] on icon at bounding box center [449, 207] width 21 height 21
click at [686, 140] on div "at add" at bounding box center [705, 142] width 83 height 12
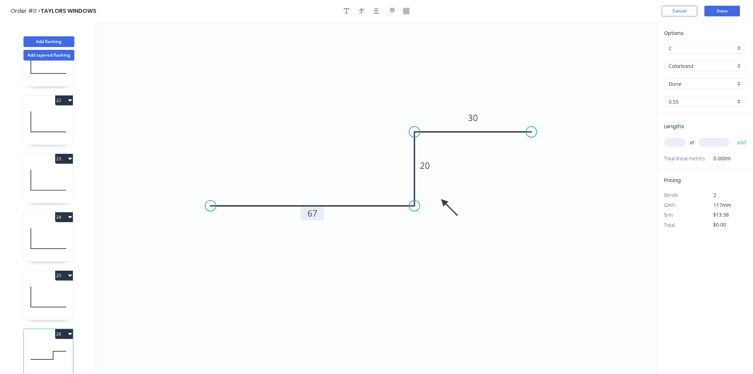
click at [681, 141] on input "text" at bounding box center [674, 142] width 21 height 9
type input "1"
type input "900"
click at [733, 136] on button "add" at bounding box center [741, 142] width 17 height 12
type input "$16.06"
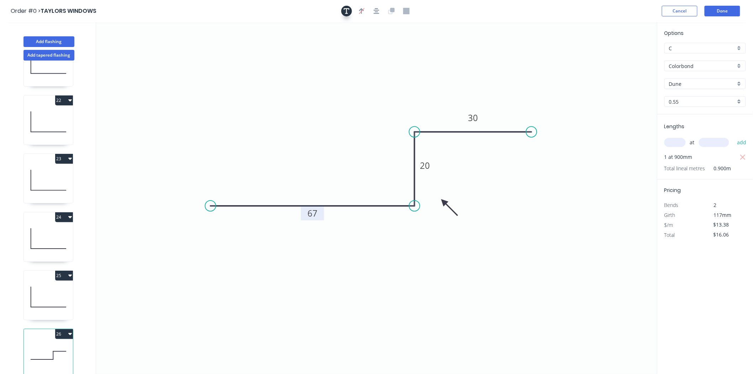
click at [344, 10] on icon "button" at bounding box center [347, 11] width 6 height 6
click at [141, 38] on textarea at bounding box center [142, 50] width 58 height 26
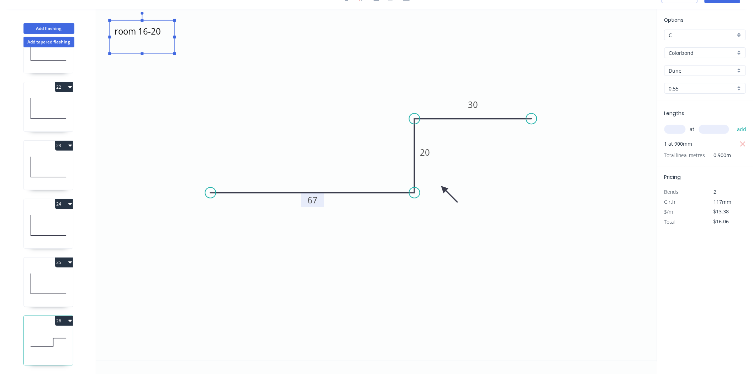
type textarea "room 16-20"
click at [67, 258] on button "25" at bounding box center [64, 262] width 18 height 10
click at [63, 257] on button "25" at bounding box center [64, 262] width 18 height 10
click at [54, 276] on div "Duplicate" at bounding box center [39, 280] width 55 height 10
type input "$0.00"
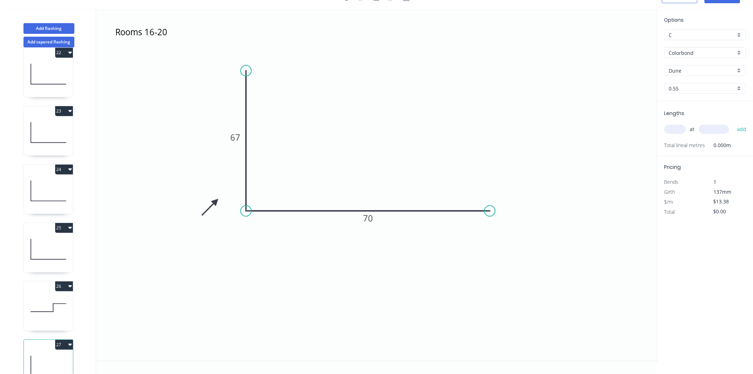
scroll to position [1266, 0]
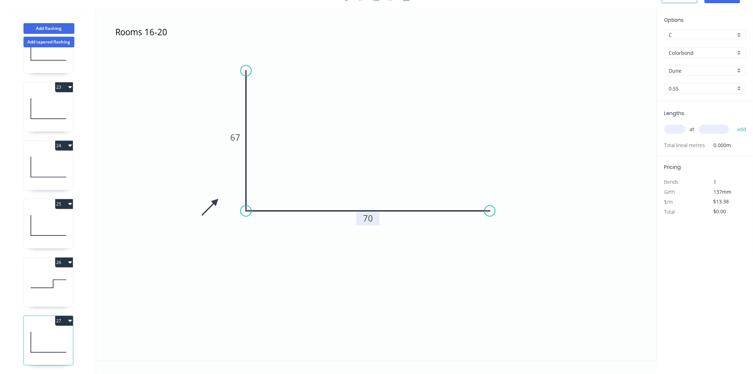
click at [365, 220] on tspan "70" at bounding box center [368, 218] width 10 height 12
click at [674, 132] on input "text" at bounding box center [674, 129] width 21 height 9
click at [675, 125] on input "text" at bounding box center [674, 129] width 21 height 9
type input "1"
type input "900"
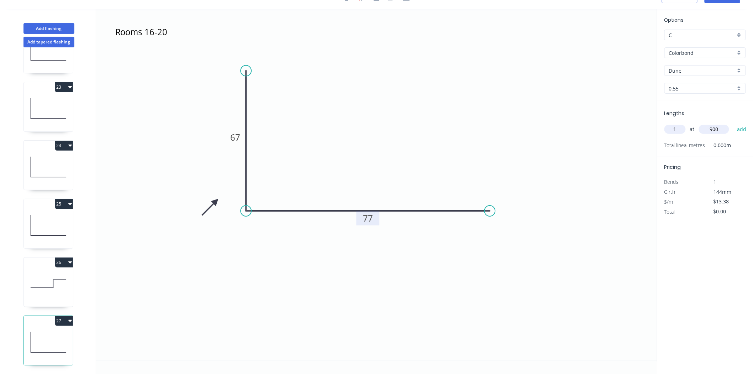
click at [733, 123] on button "add" at bounding box center [741, 129] width 17 height 12
click at [57, 317] on button "27" at bounding box center [64, 321] width 18 height 10
click at [56, 333] on div "Duplicate" at bounding box center [39, 338] width 55 height 10
type input "$0.00"
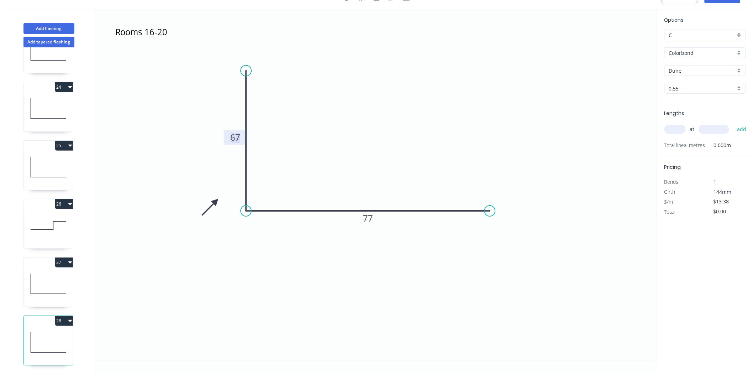
click at [241, 137] on rect at bounding box center [235, 138] width 14 height 10
click at [368, 219] on tspan "77" at bounding box center [368, 218] width 10 height 12
click at [680, 130] on input "text" at bounding box center [674, 129] width 21 height 9
type input "1"
type input "900"
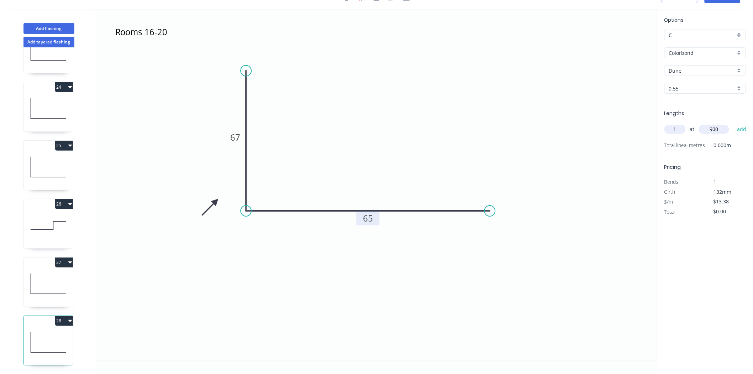
click at [733, 123] on button "add" at bounding box center [741, 129] width 17 height 12
click at [62, 316] on button "28" at bounding box center [64, 321] width 18 height 10
click at [52, 333] on div "Duplicate" at bounding box center [39, 338] width 55 height 10
type input "$0.00"
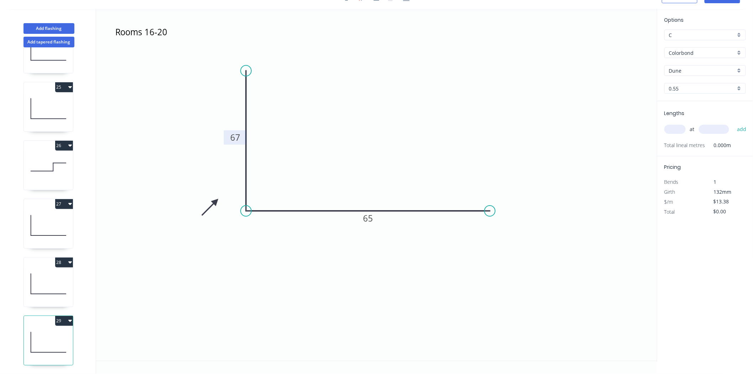
click at [231, 132] on tspan "67" at bounding box center [235, 137] width 10 height 12
click at [673, 129] on input "text" at bounding box center [674, 129] width 21 height 9
type input "1"
type input "900"
click at [733, 123] on button "add" at bounding box center [741, 129] width 17 height 12
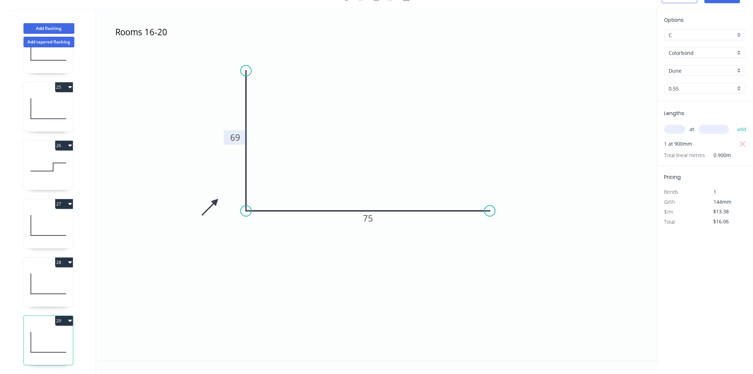
click at [60, 317] on button "29" at bounding box center [64, 321] width 18 height 10
click at [44, 333] on div "Duplicate" at bounding box center [39, 338] width 55 height 10
type input "$0.00"
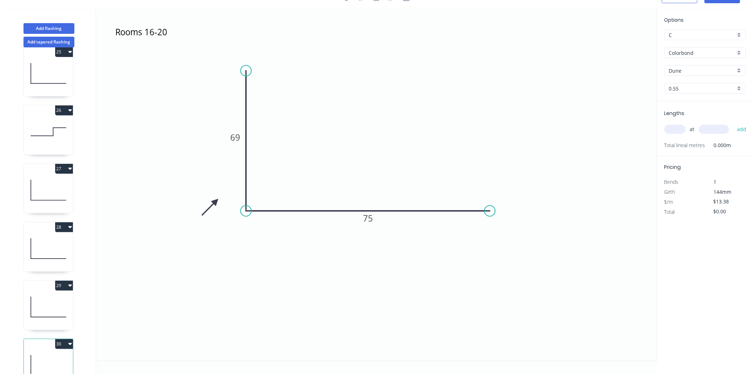
scroll to position [1441, 0]
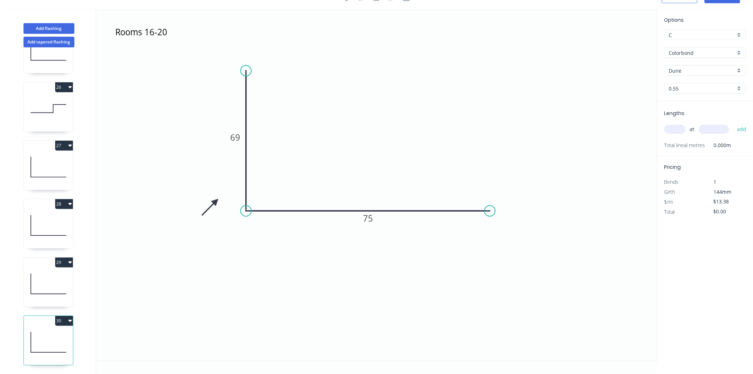
click at [668, 124] on div "at add" at bounding box center [705, 129] width 83 height 12
click at [675, 128] on input "text" at bounding box center [674, 129] width 21 height 9
type input "1"
type input "900"
click at [733, 123] on button "add" at bounding box center [741, 129] width 17 height 12
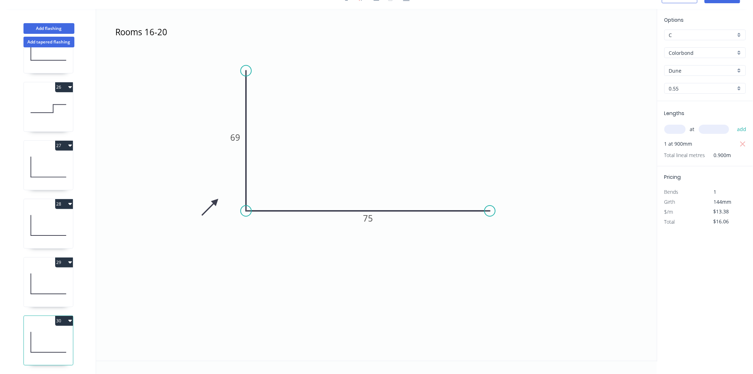
click at [55, 316] on button "30" at bounding box center [64, 321] width 18 height 10
click at [40, 334] on div "Duplicate" at bounding box center [39, 338] width 55 height 10
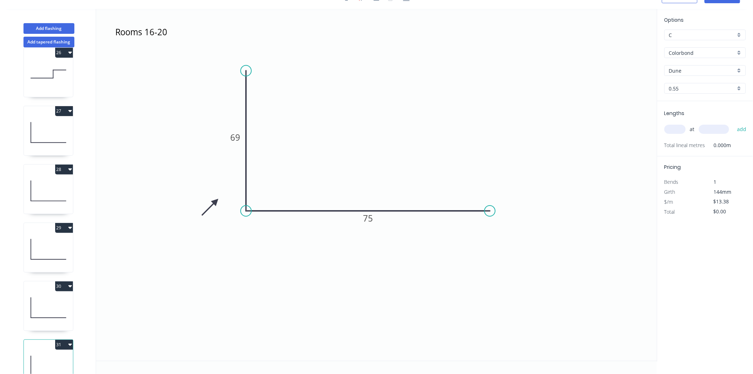
scroll to position [1499, 0]
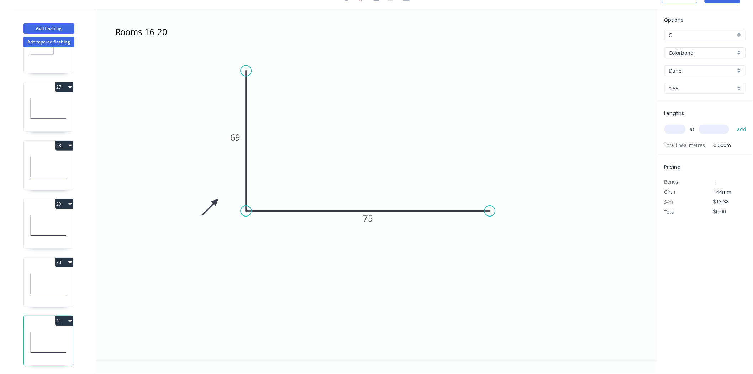
click at [51, 210] on icon at bounding box center [48, 225] width 49 height 46
click at [39, 279] on icon at bounding box center [48, 284] width 49 height 46
click at [52, 345] on icon at bounding box center [48, 342] width 49 height 46
click at [60, 316] on button "31" at bounding box center [64, 321] width 18 height 10
click at [49, 333] on div "Duplicate" at bounding box center [39, 338] width 55 height 10
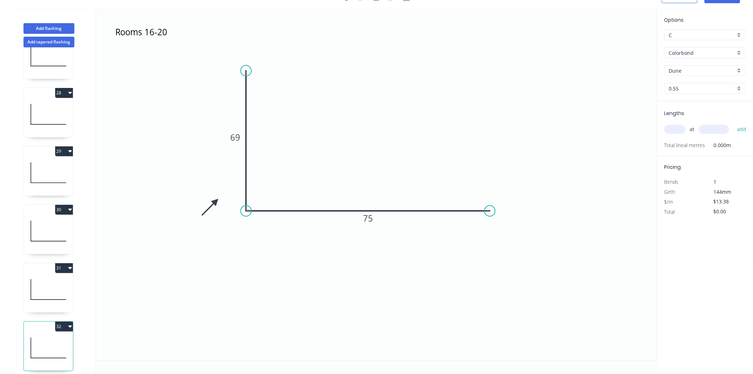
scroll to position [1558, 0]
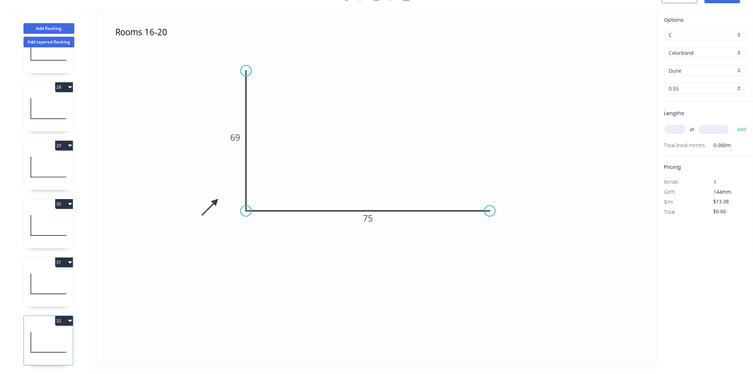
click at [42, 164] on icon at bounding box center [48, 167] width 49 height 46
click at [47, 205] on icon at bounding box center [48, 225] width 49 height 46
click at [50, 258] on div "31" at bounding box center [48, 262] width 49 height 10
type input "$0.00"
click at [675, 131] on input "text" at bounding box center [674, 129] width 21 height 9
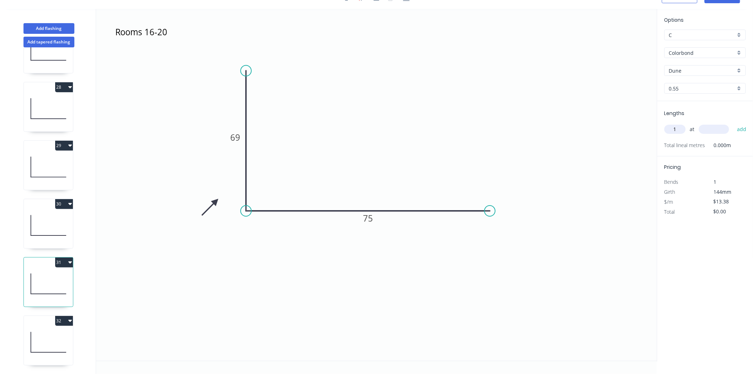
type input "1"
type input "900"
click at [733, 123] on button "add" at bounding box center [741, 129] width 17 height 12
click at [56, 325] on icon at bounding box center [48, 342] width 49 height 46
type input "$0.00"
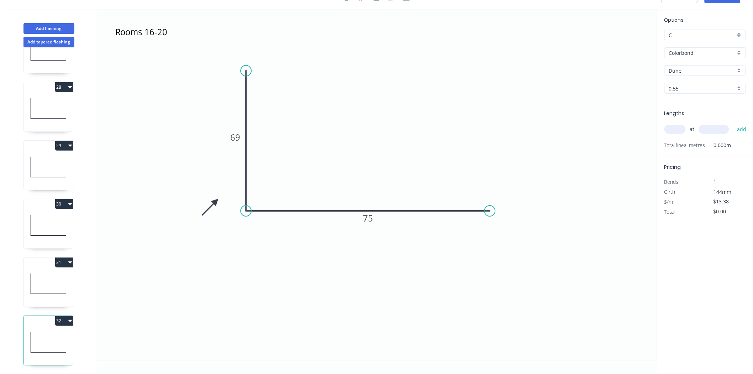
click at [675, 131] on input "text" at bounding box center [674, 129] width 21 height 9
type input "1"
click at [705, 125] on input "text" at bounding box center [714, 129] width 30 height 9
type input "900"
click at [733, 123] on button "add" at bounding box center [741, 129] width 17 height 12
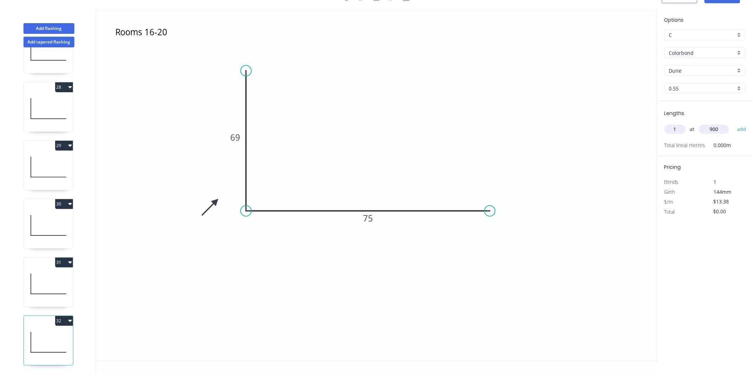
type input "$16.06"
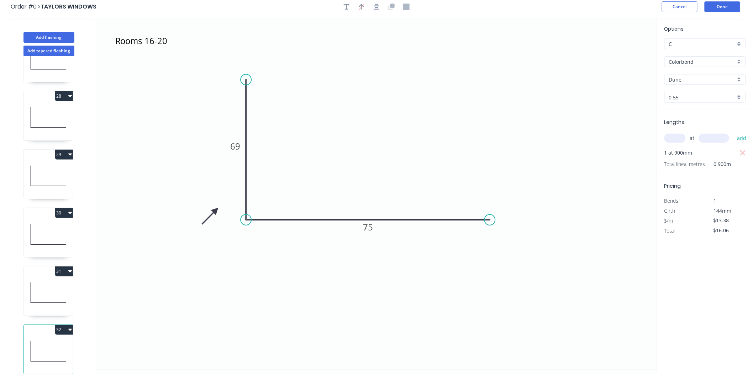
scroll to position [0, 0]
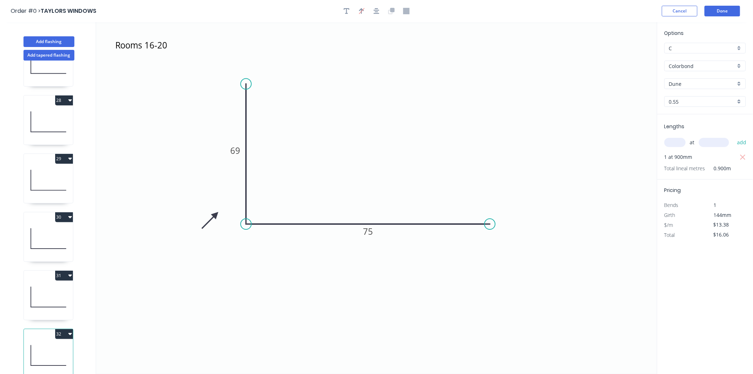
click at [722, 16] on header "Order #0 > TAYLORS WINDOWS Cancel Done" at bounding box center [376, 11] width 753 height 22
click at [723, 11] on button "Done" at bounding box center [723, 11] width 36 height 11
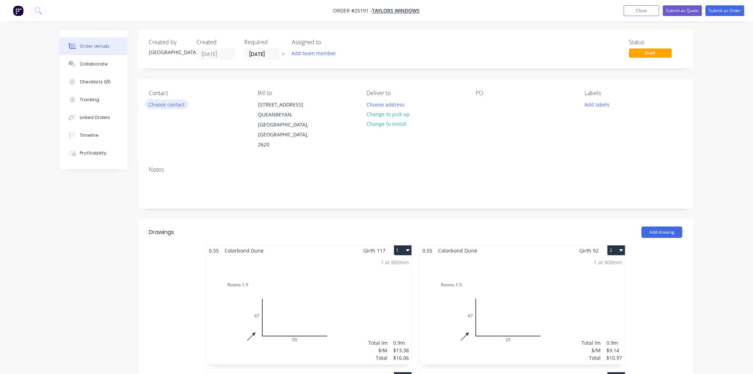
click at [169, 102] on button "Choose contact" at bounding box center [167, 104] width 44 height 10
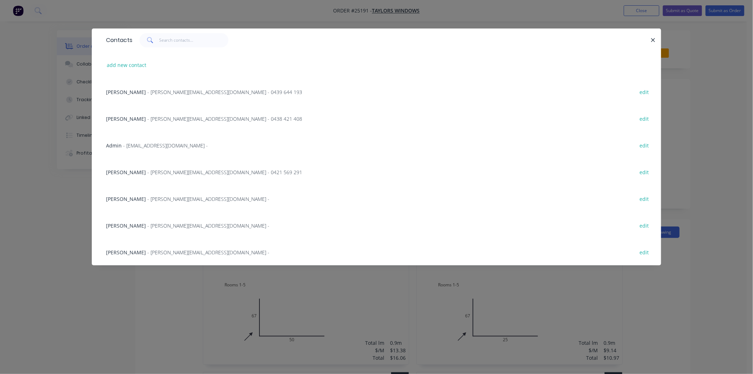
click at [164, 219] on div "[PERSON_NAME] - [PERSON_NAME][EMAIL_ADDRESS][DOMAIN_NAME] - edit" at bounding box center [376, 225] width 548 height 27
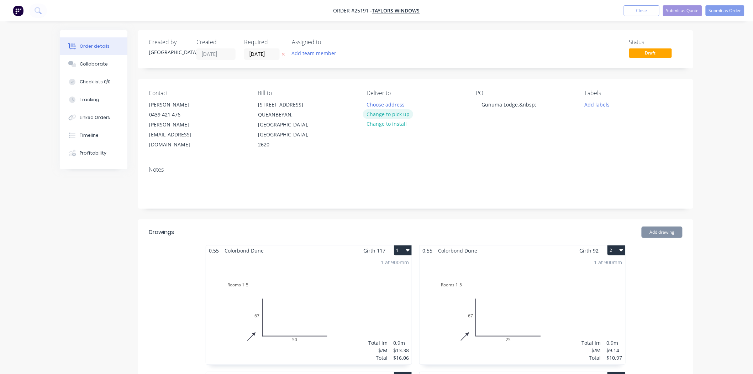
click at [396, 112] on button "Change to pick up" at bounding box center [388, 114] width 51 height 10
click at [535, 105] on div "Gunuma Lodge.&nbsp;" at bounding box center [509, 104] width 66 height 10
click at [531, 132] on div "PO Gunuma Lodge" at bounding box center [525, 120] width 98 height 60
click at [596, 106] on button "Add labels" at bounding box center [597, 104] width 33 height 10
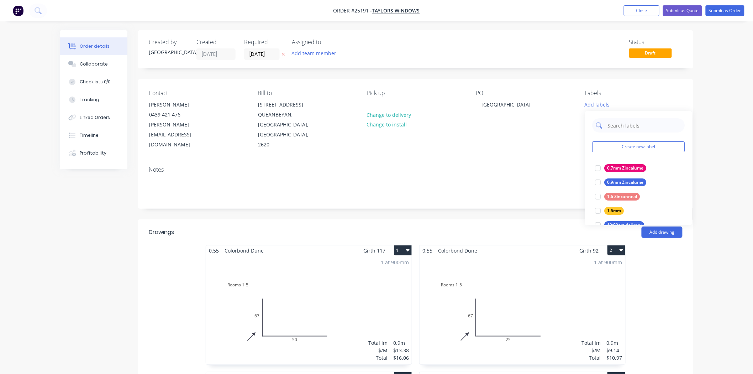
click at [634, 130] on input "text" at bounding box center [644, 125] width 74 height 14
click at [598, 167] on div at bounding box center [598, 168] width 14 height 14
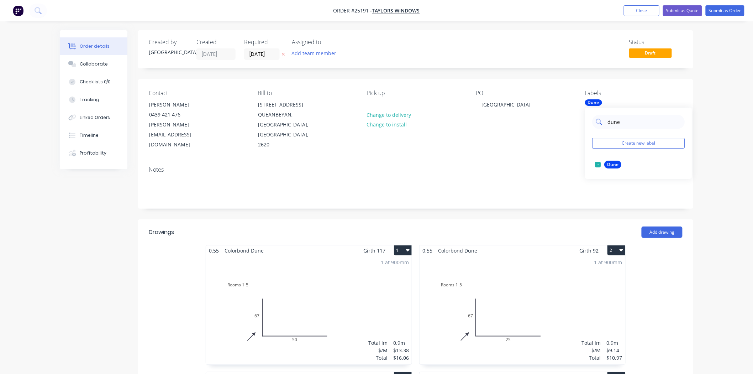
click at [631, 123] on input "dune" at bounding box center [644, 122] width 74 height 14
type input "d"
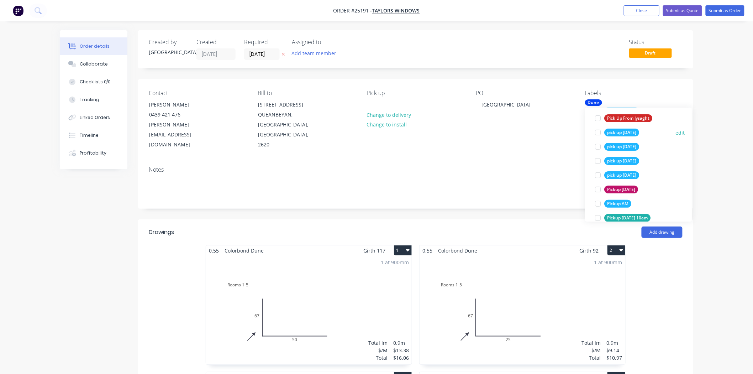
scroll to position [71, 0]
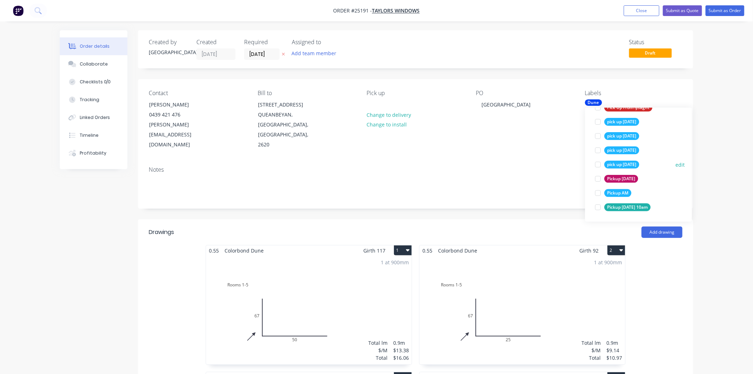
type input "pick"
click at [611, 161] on div "pick up [DATE]" at bounding box center [621, 164] width 35 height 8
click at [614, 194] on div "Pickup AM" at bounding box center [617, 193] width 27 height 8
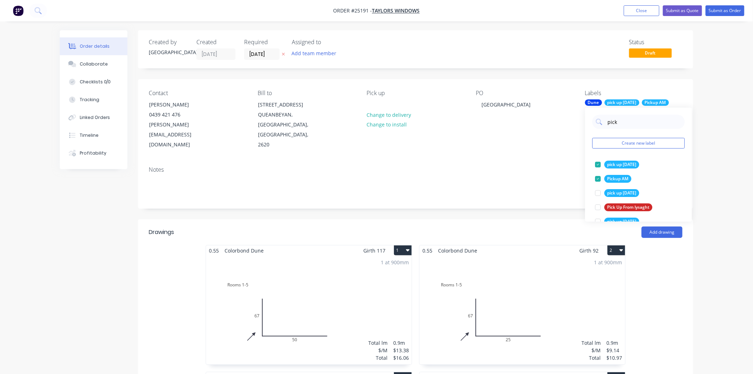
click at [509, 166] on div "Notes" at bounding box center [416, 169] width 534 height 7
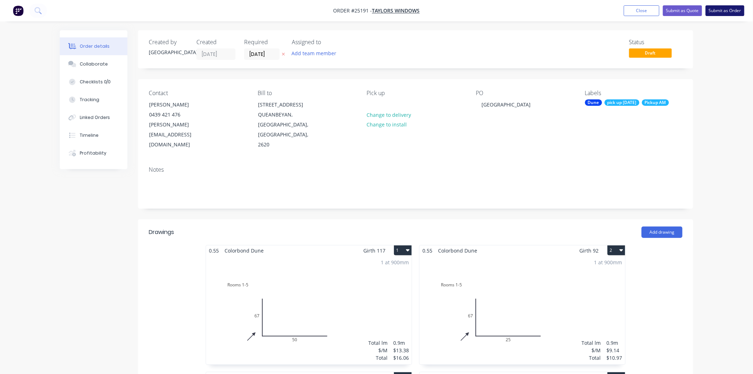
click at [712, 10] on button "Submit as Order" at bounding box center [725, 10] width 39 height 11
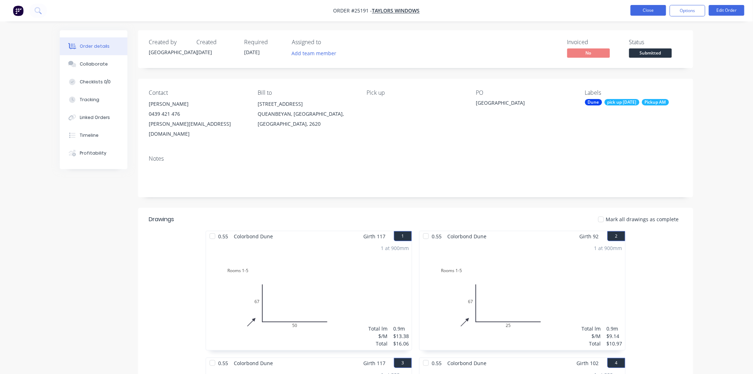
click at [653, 7] on button "Close" at bounding box center [649, 10] width 36 height 11
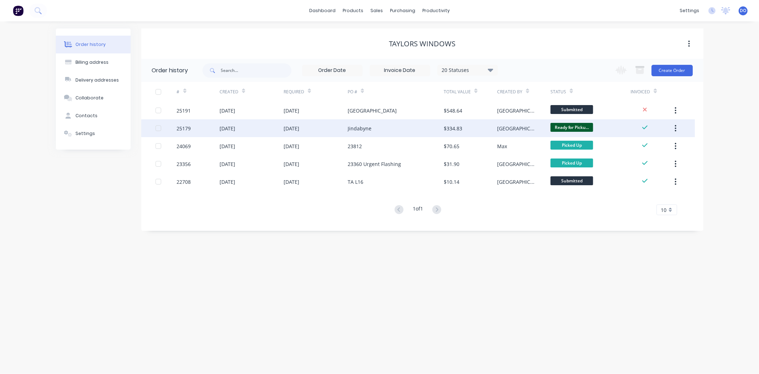
click at [454, 122] on div "$334.83" at bounding box center [470, 128] width 53 height 18
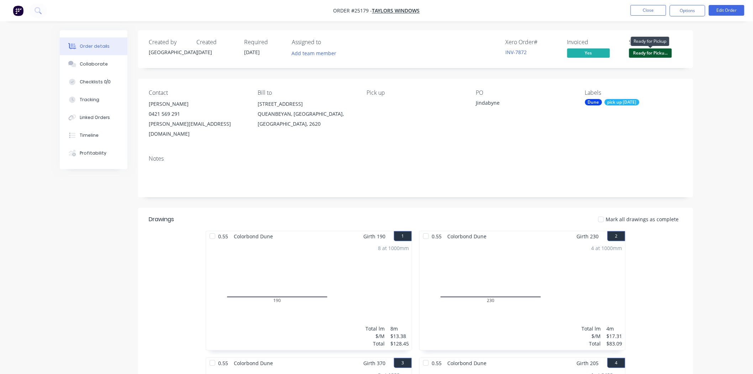
click at [653, 52] on span "Ready for Picku..." at bounding box center [650, 52] width 43 height 9
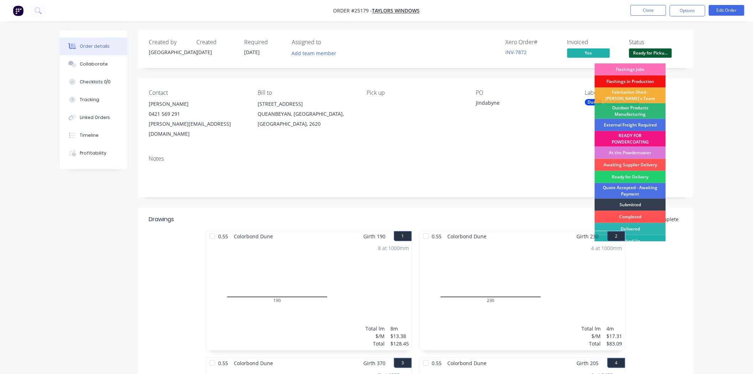
click at [648, 236] on div "Picked Up" at bounding box center [630, 241] width 71 height 12
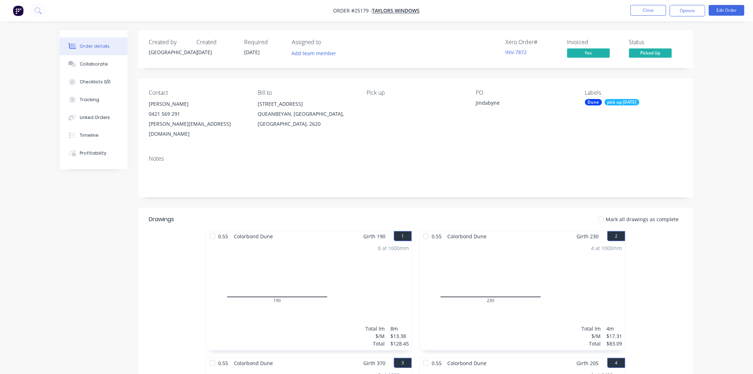
click at [644, 19] on nav "Order #25179 - TAYLORS WINDOWS Close Options Edit Order" at bounding box center [376, 10] width 753 height 21
click at [644, 12] on button "Close" at bounding box center [649, 10] width 36 height 11
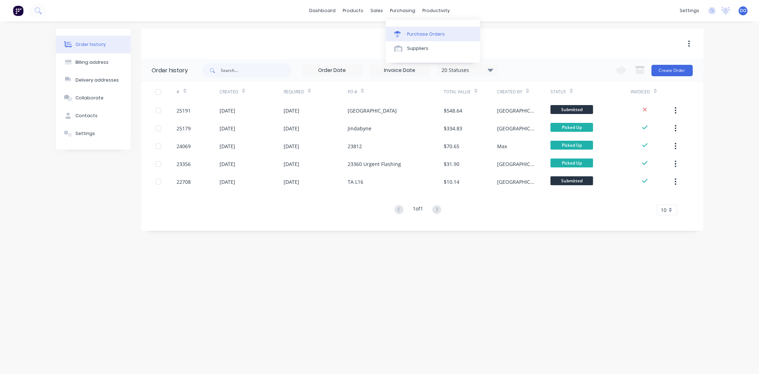
click at [415, 33] on div "Purchase Orders" at bounding box center [426, 34] width 38 height 6
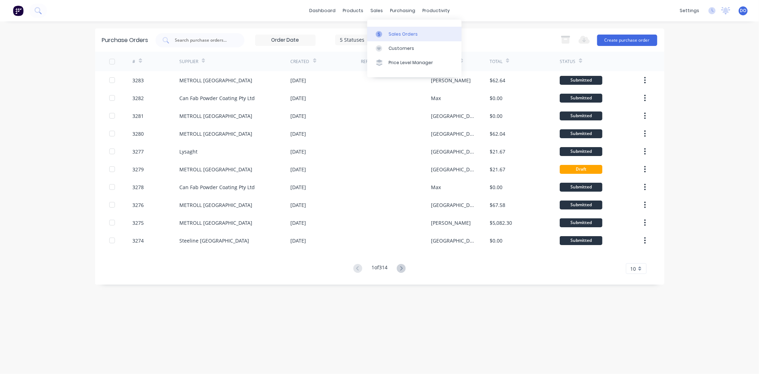
click at [384, 30] on link "Sales Orders" at bounding box center [414, 34] width 94 height 14
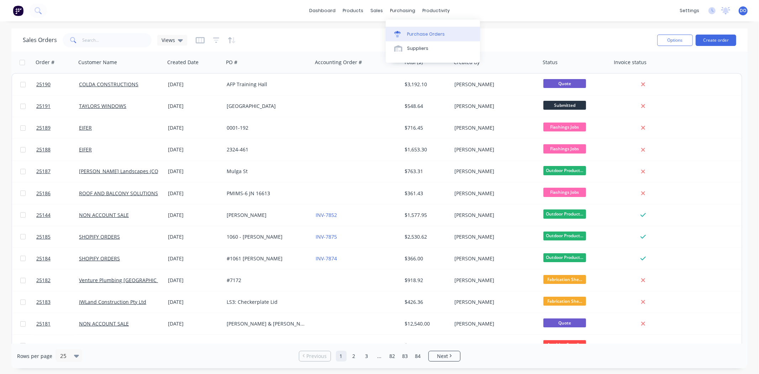
click at [407, 35] on div "Purchase Orders" at bounding box center [426, 34] width 38 height 6
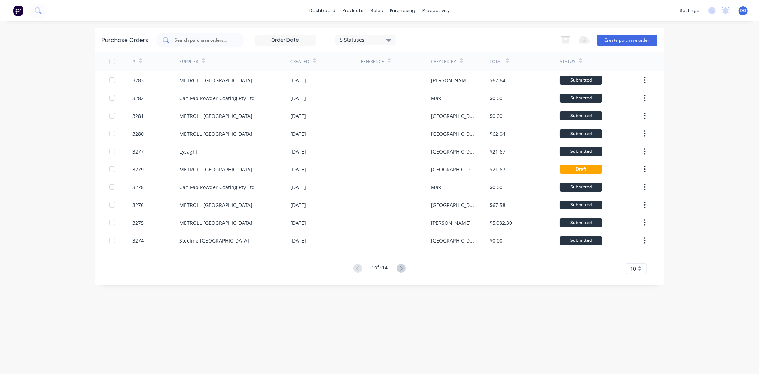
click at [216, 40] on input "text" at bounding box center [203, 40] width 59 height 7
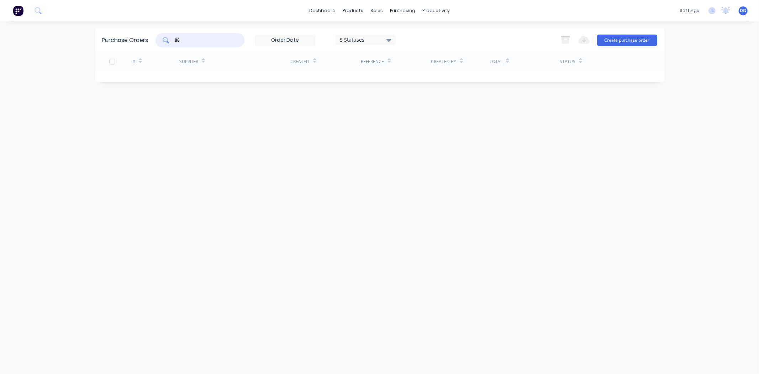
type input "8"
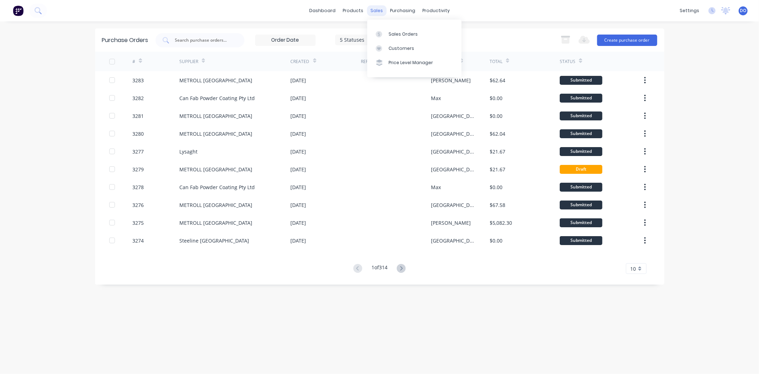
click at [382, 8] on div "sales" at bounding box center [377, 10] width 20 height 11
click at [388, 32] on link "Sales Orders" at bounding box center [414, 34] width 94 height 14
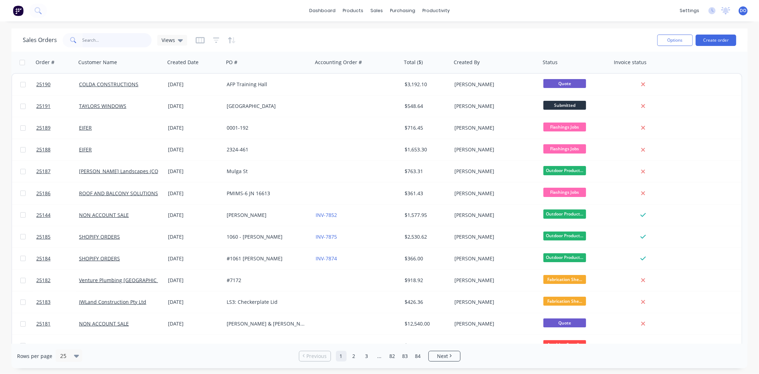
click at [106, 43] on input "text" at bounding box center [117, 40] width 69 height 14
click at [93, 31] on div "Sales Orders Views" at bounding box center [337, 39] width 629 height 17
click at [102, 37] on input "text" at bounding box center [117, 40] width 69 height 14
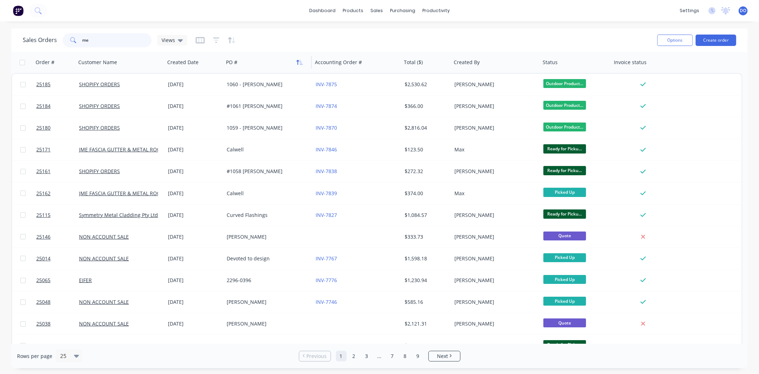
type input "m"
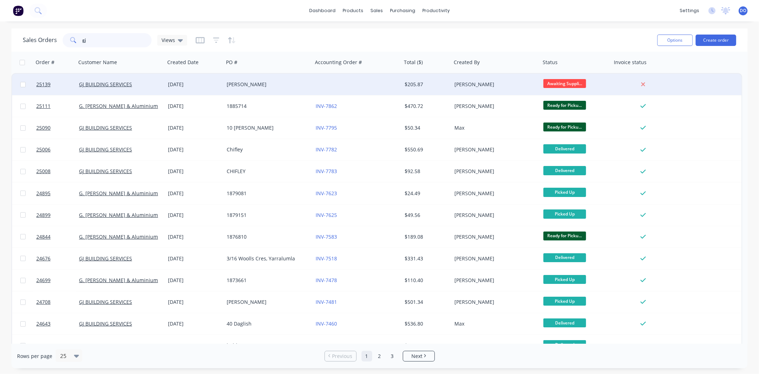
type input "gj"
click at [307, 81] on div "[PERSON_NAME]" at bounding box center [268, 84] width 83 height 7
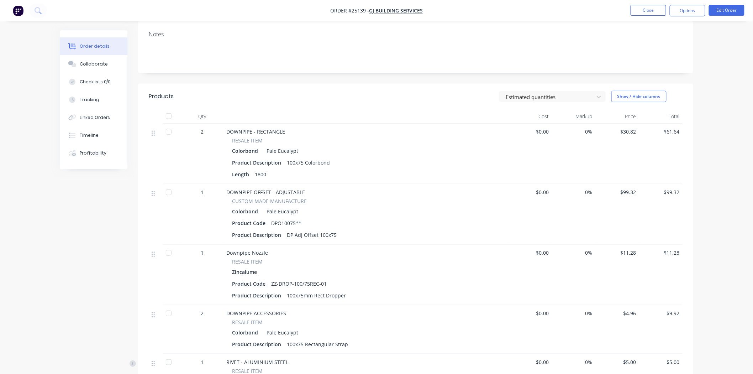
scroll to position [119, 0]
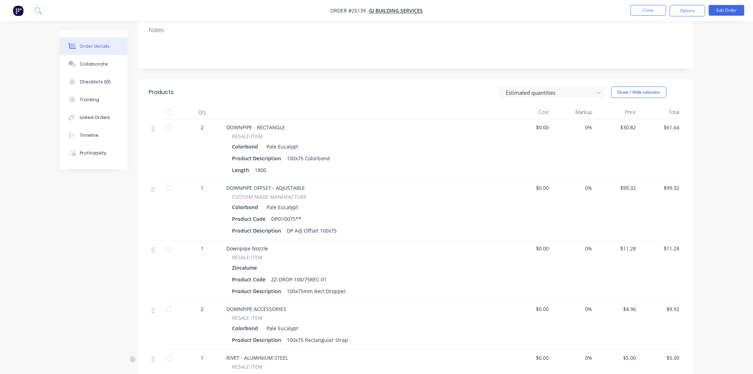
click at [170, 127] on div at bounding box center [169, 127] width 14 height 14
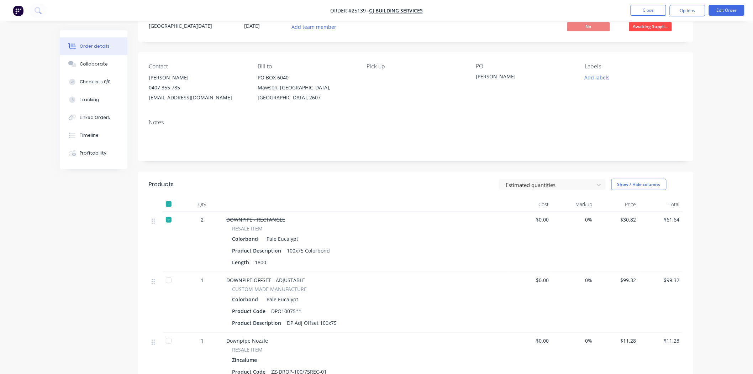
scroll to position [0, 0]
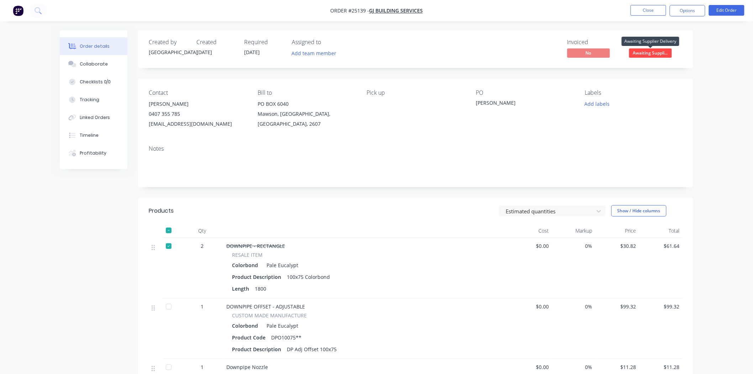
click at [665, 52] on span "Awaiting Suppli..." at bounding box center [650, 52] width 43 height 9
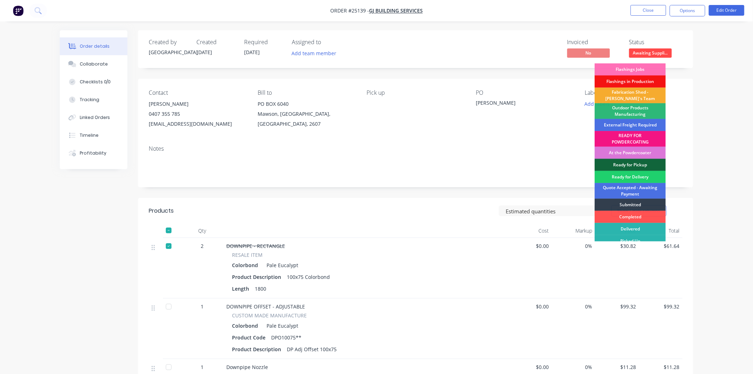
click at [635, 95] on div "Fabrication Shed - [PERSON_NAME]'s Team" at bounding box center [630, 96] width 71 height 16
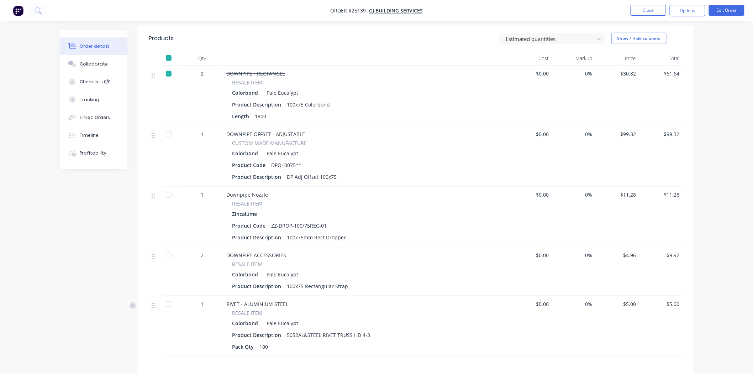
scroll to position [158, 0]
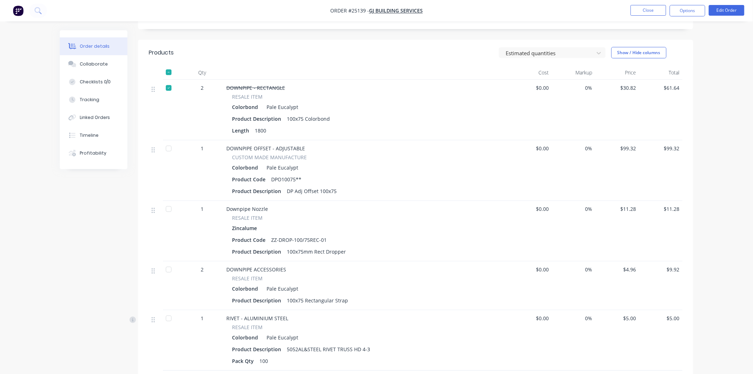
click at [166, 269] on div at bounding box center [169, 269] width 14 height 14
click at [638, 6] on button "Close" at bounding box center [649, 10] width 36 height 11
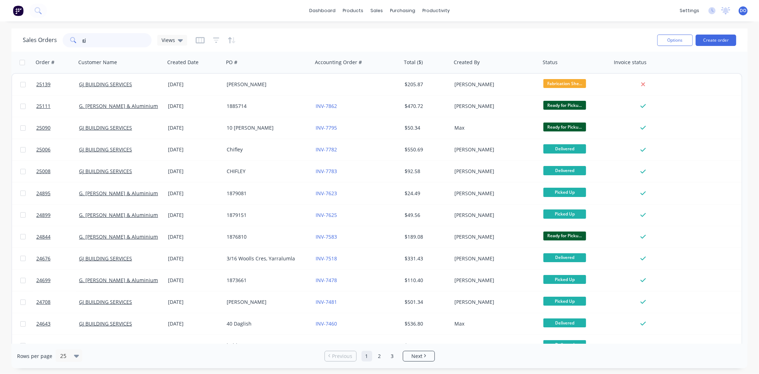
click at [87, 37] on input "gj" at bounding box center [117, 40] width 69 height 14
type input "g"
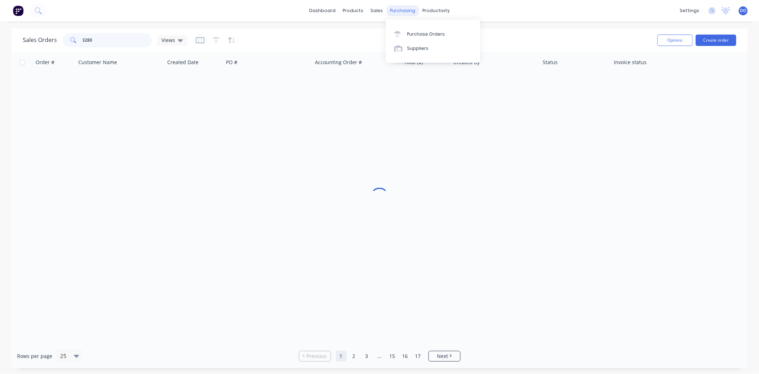
type input "3280"
click at [398, 12] on div "purchasing" at bounding box center [402, 10] width 32 height 11
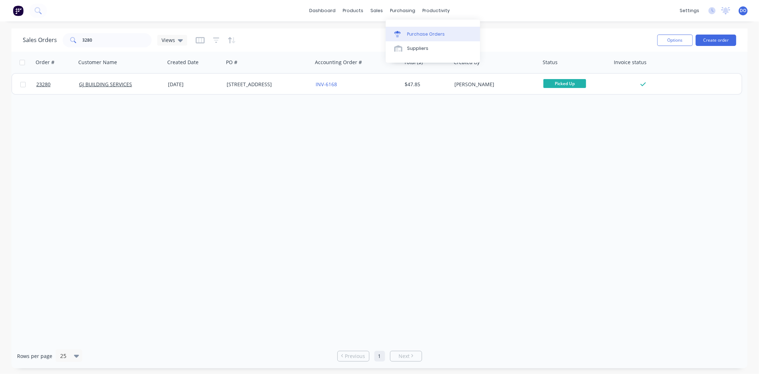
click at [419, 30] on link "Purchase Orders" at bounding box center [433, 34] width 94 height 14
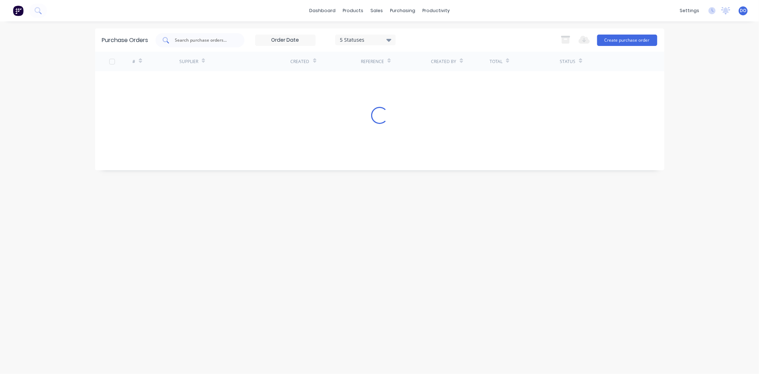
click at [201, 41] on input "text" at bounding box center [203, 40] width 59 height 7
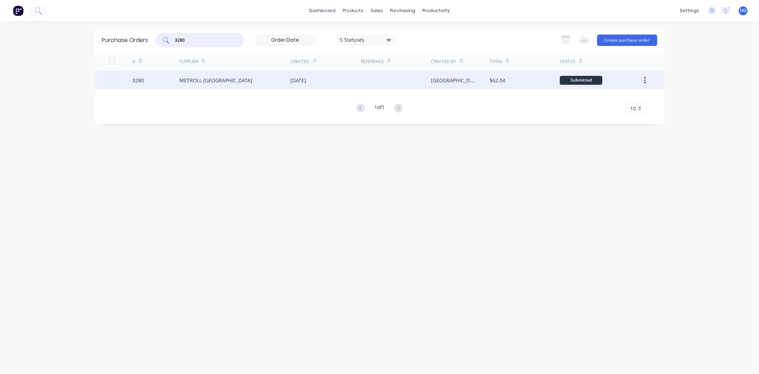
type input "3280"
click at [219, 79] on div "METROLL [GEOGRAPHIC_DATA]" at bounding box center [215, 80] width 73 height 7
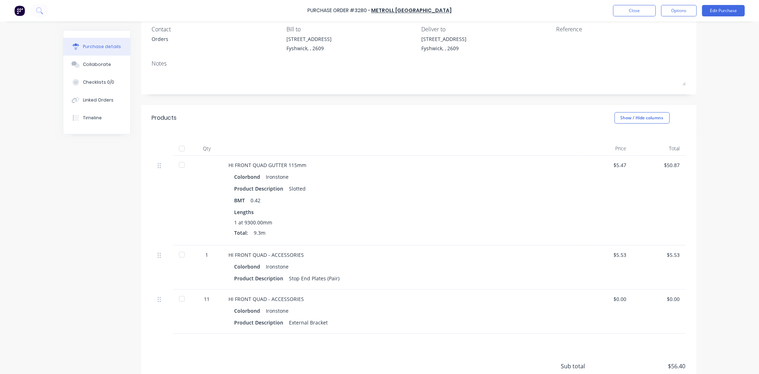
scroll to position [119, 0]
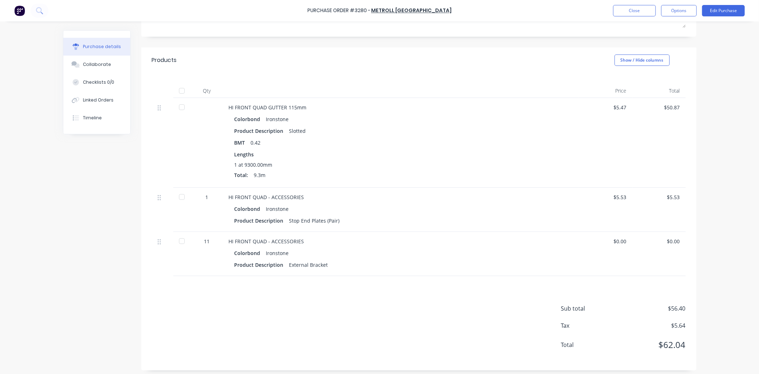
click at [175, 107] on div at bounding box center [182, 107] width 14 height 14
click at [179, 198] on div at bounding box center [182, 197] width 14 height 14
click at [178, 238] on div at bounding box center [182, 241] width 14 height 14
click at [83, 102] on div "Linked Orders" at bounding box center [98, 100] width 31 height 6
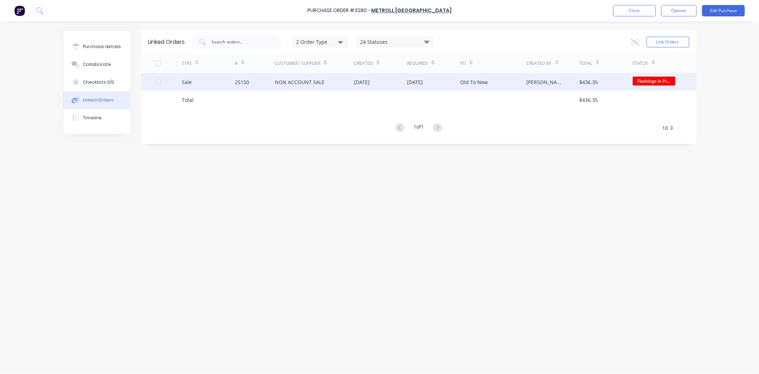
click at [264, 89] on div "25150" at bounding box center [255, 82] width 40 height 18
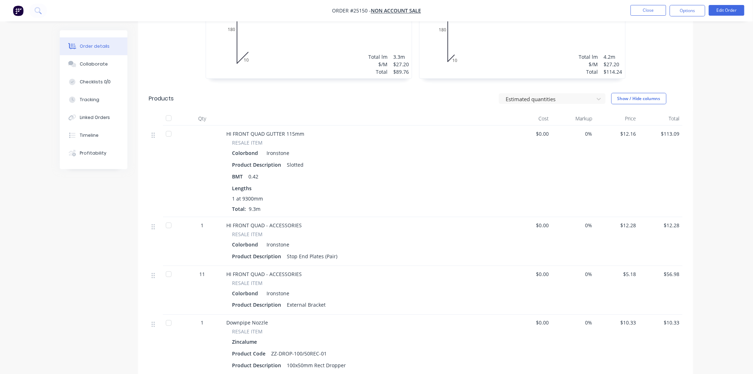
scroll to position [277, 0]
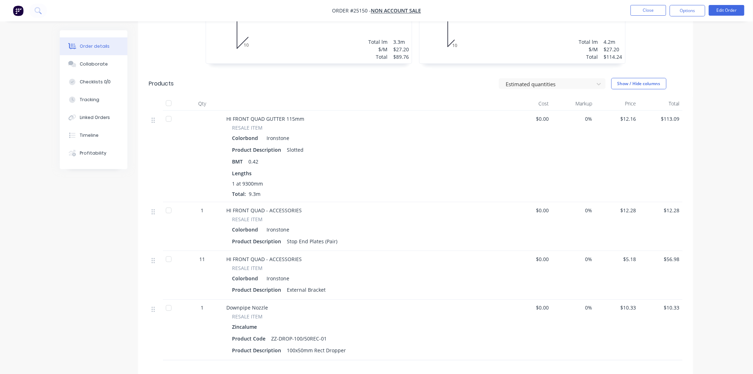
click at [158, 116] on div at bounding box center [156, 120] width 9 height 10
click at [169, 123] on div at bounding box center [169, 119] width 14 height 14
click at [167, 207] on div at bounding box center [169, 210] width 14 height 14
click at [167, 259] on div at bounding box center [169, 259] width 14 height 14
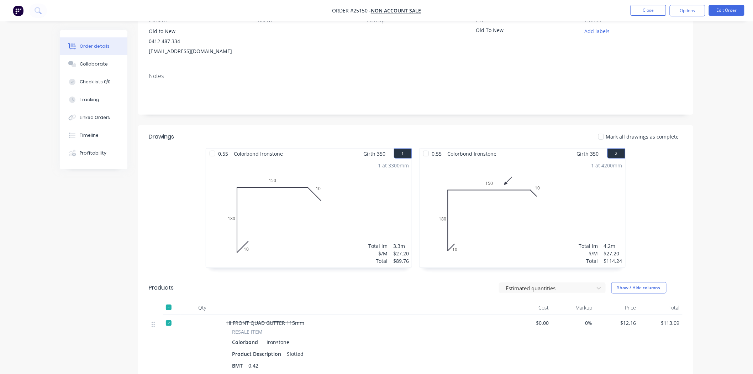
scroll to position [0, 0]
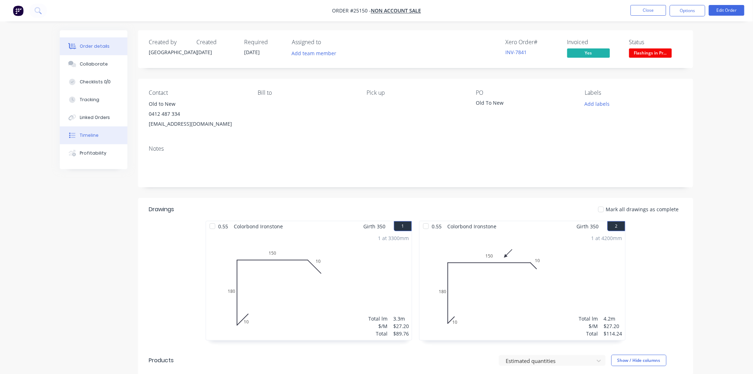
click at [96, 137] on div "Timeline" at bounding box center [89, 135] width 19 height 6
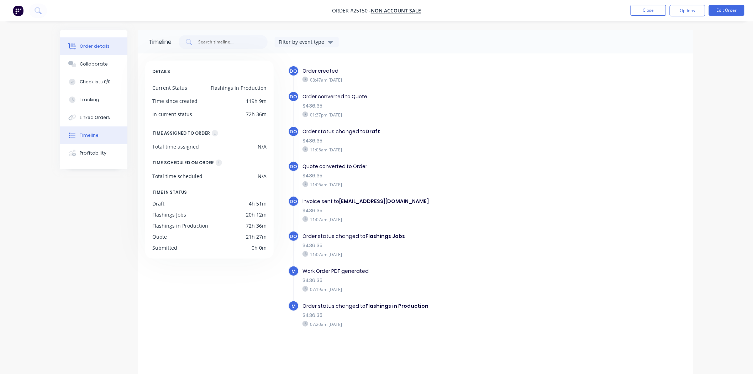
click at [88, 43] on div "Order details" at bounding box center [95, 46] width 30 height 6
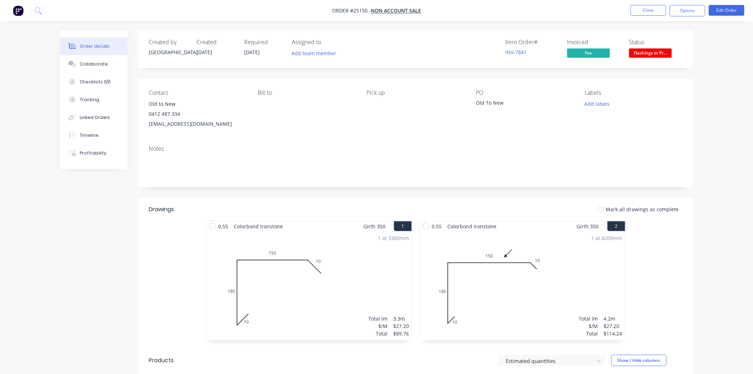
click at [214, 227] on div at bounding box center [212, 226] width 14 height 14
click at [423, 228] on div at bounding box center [426, 226] width 14 height 14
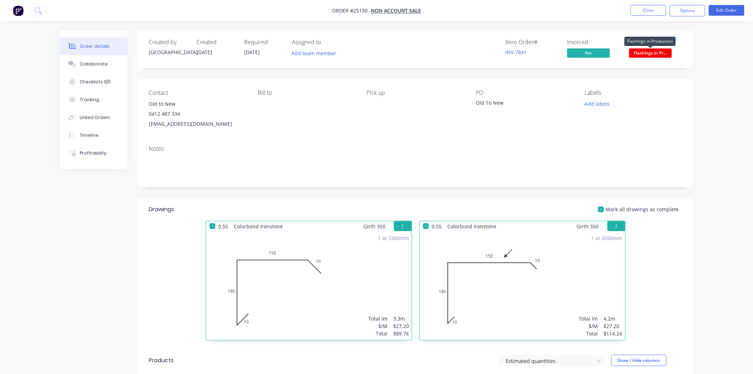
click at [635, 54] on span "Flashings in Pr..." at bounding box center [650, 52] width 43 height 9
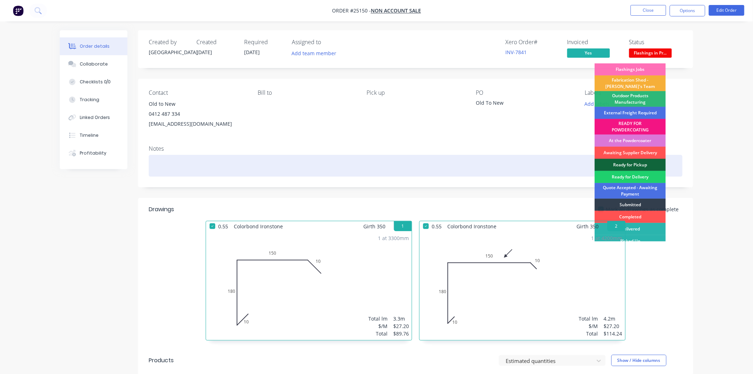
click at [635, 163] on div "Ready for Pickup" at bounding box center [630, 165] width 71 height 12
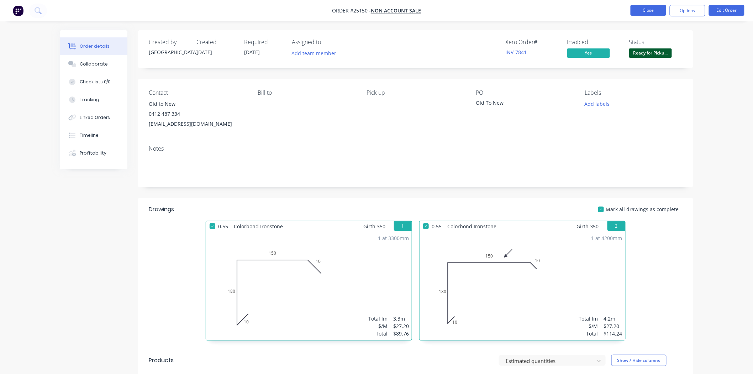
click at [654, 9] on button "Close" at bounding box center [649, 10] width 36 height 11
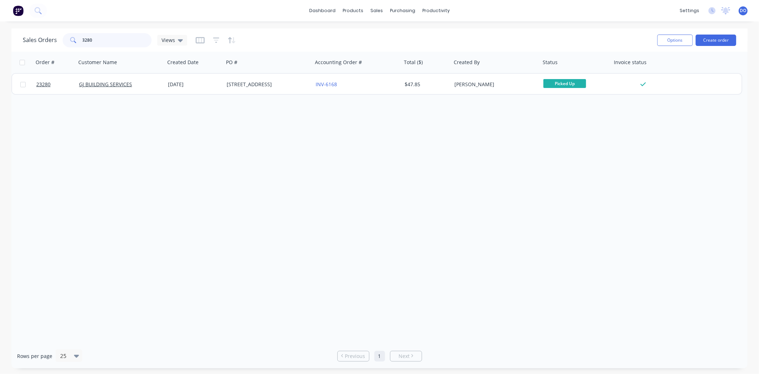
drag, startPoint x: 117, startPoint y: 41, endPoint x: 58, endPoint y: 50, distance: 59.1
click at [58, 50] on div "Sales Orders 3280 Views Options Create order" at bounding box center [379, 39] width 736 height 23
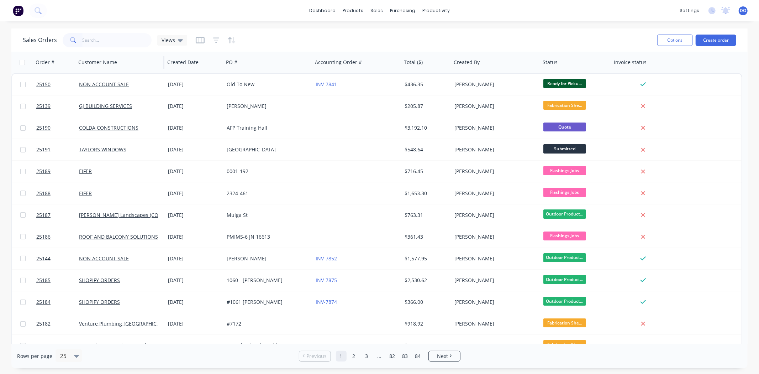
click at [110, 70] on div "Customer Name" at bounding box center [119, 62] width 89 height 21
click at [110, 37] on input "text" at bounding box center [117, 40] width 69 height 14
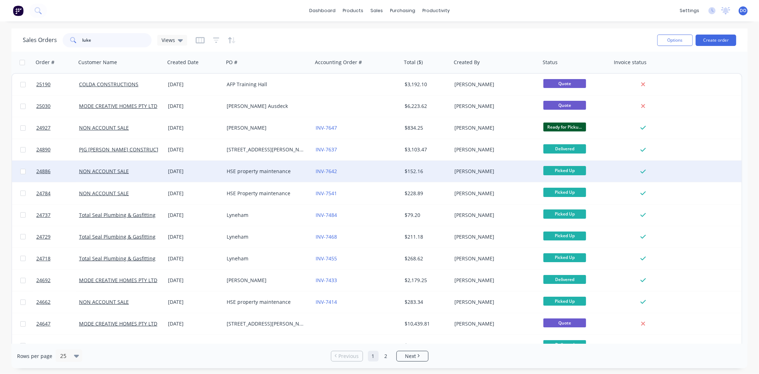
type input "luke"
click at [246, 174] on div "HSE property maintenance" at bounding box center [266, 171] width 79 height 7
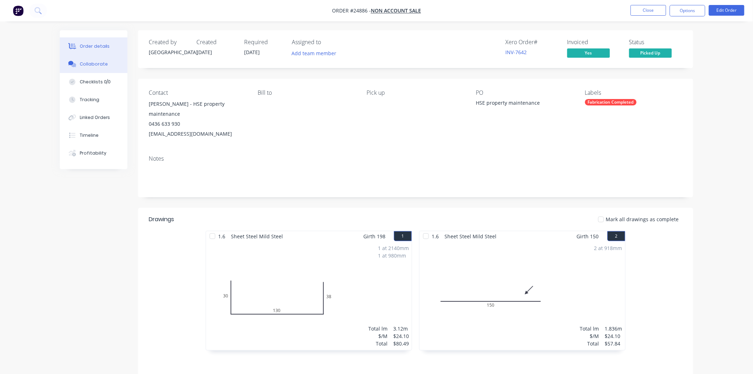
click at [116, 66] on button "Collaborate" at bounding box center [94, 64] width 68 height 18
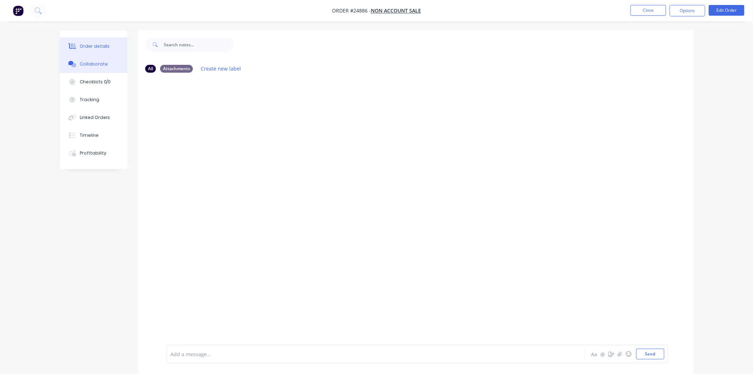
click at [114, 46] on button "Order details" at bounding box center [94, 46] width 68 height 18
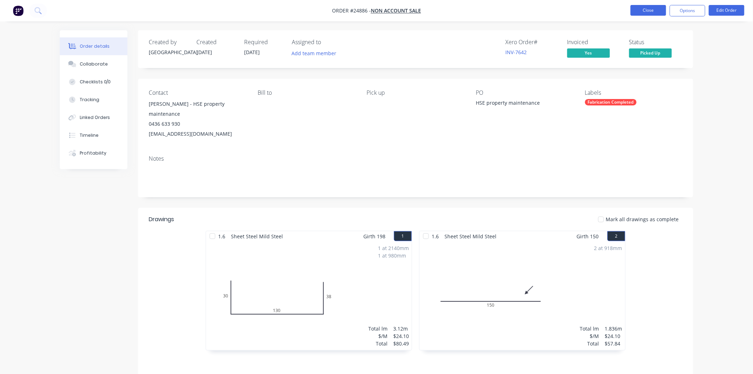
click at [652, 10] on button "Close" at bounding box center [649, 10] width 36 height 11
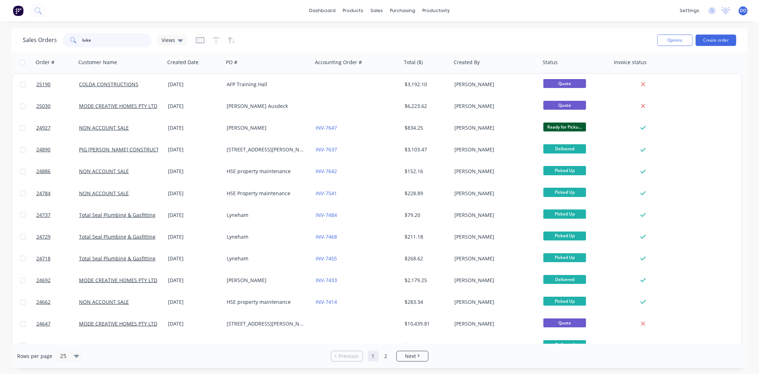
drag, startPoint x: 129, startPoint y: 33, endPoint x: 0, endPoint y: 33, distance: 129.2
click at [0, 33] on div "Sales Orders luke Views Options Create order Order # Customer Name Created Date…" at bounding box center [379, 198] width 759 height 340
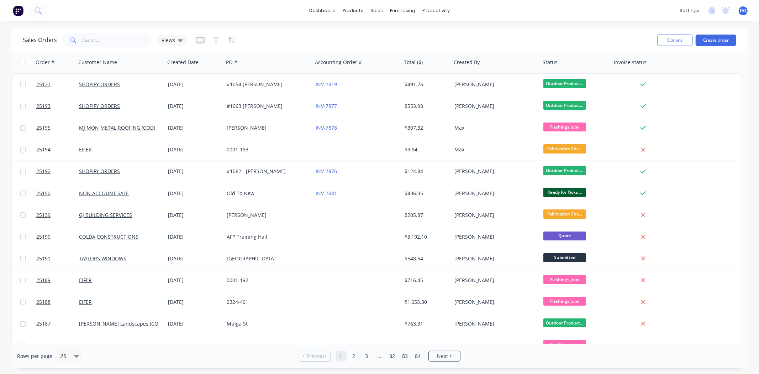
click at [79, 43] on span at bounding box center [73, 40] width 20 height 14
click at [87, 42] on input "text" at bounding box center [117, 40] width 69 height 14
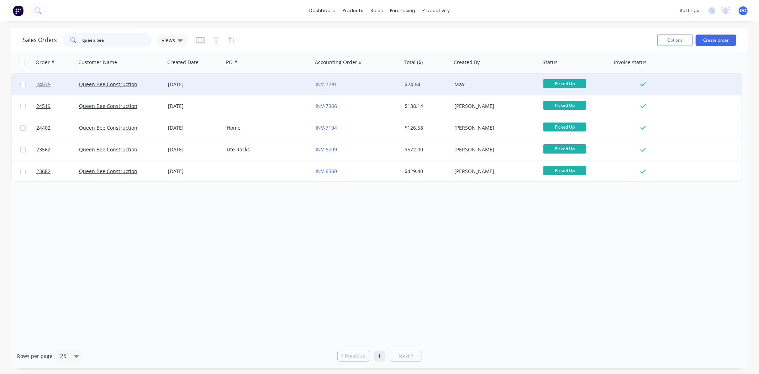
type input "queen bee"
click at [242, 85] on div at bounding box center [268, 84] width 89 height 21
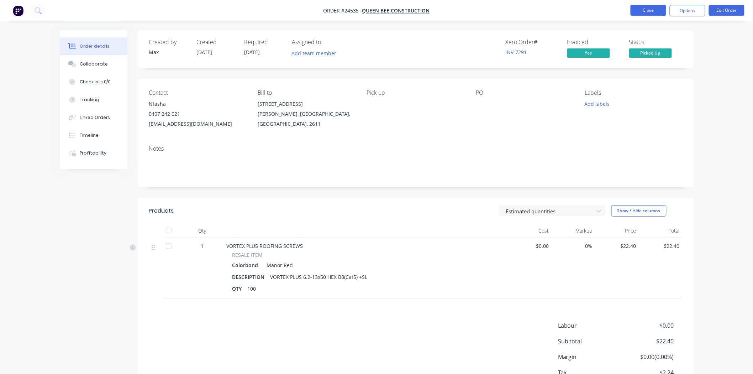
click at [635, 10] on button "Close" at bounding box center [649, 10] width 36 height 11
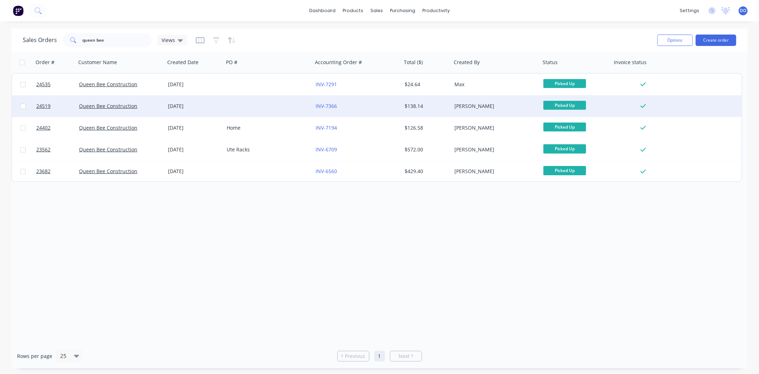
click at [300, 102] on div at bounding box center [268, 105] width 89 height 21
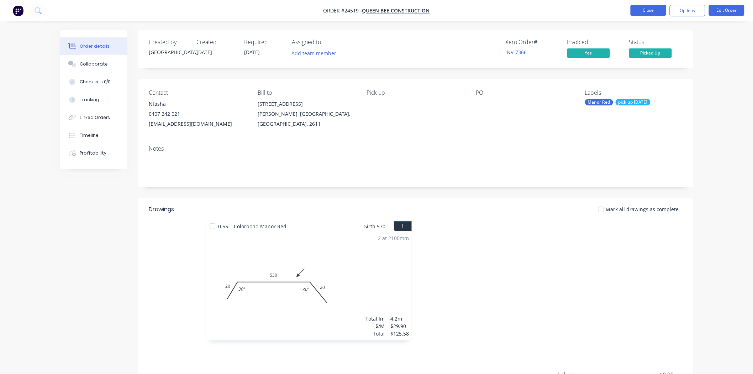
click at [645, 9] on button "Close" at bounding box center [649, 10] width 36 height 11
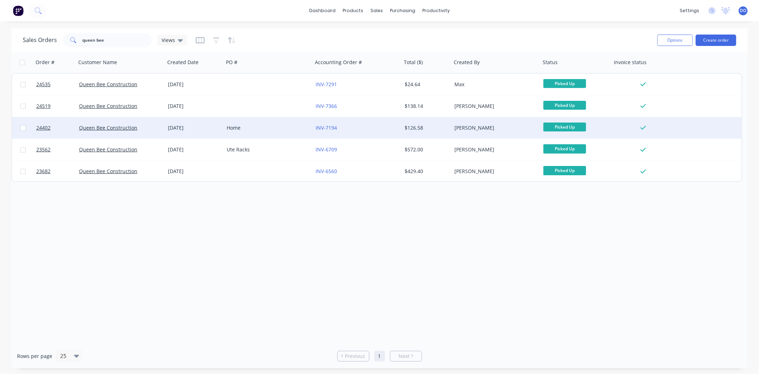
click at [274, 129] on div "Home" at bounding box center [266, 127] width 79 height 7
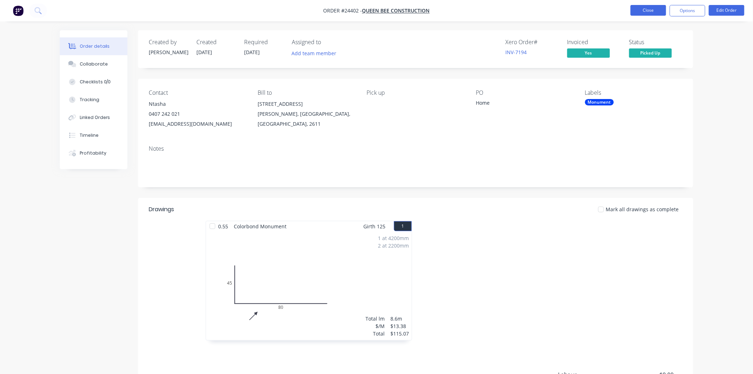
click at [640, 5] on button "Close" at bounding box center [649, 10] width 36 height 11
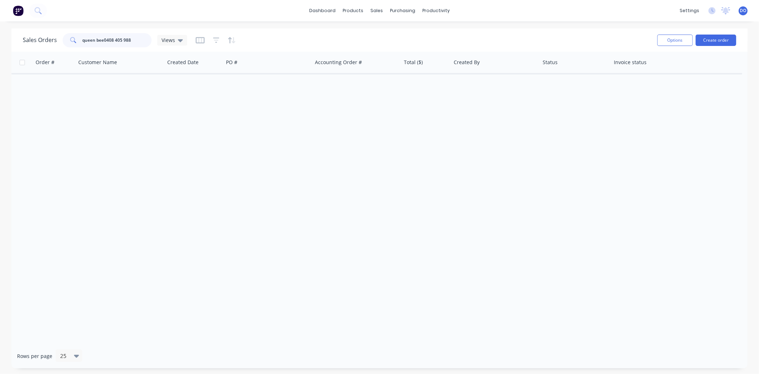
click at [104, 40] on input "queen bee0408 405 988" at bounding box center [117, 40] width 69 height 14
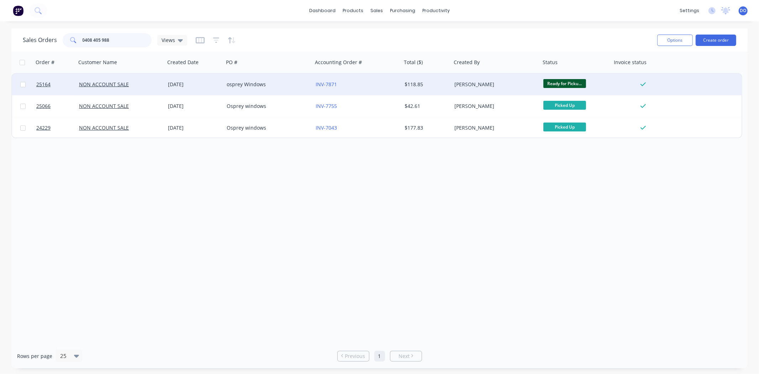
type input "0408 405 988"
click at [358, 82] on div "INV-7871" at bounding box center [355, 84] width 79 height 7
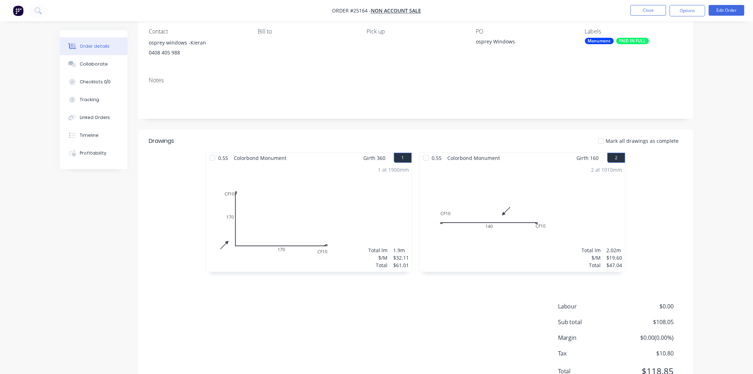
scroll to position [79, 0]
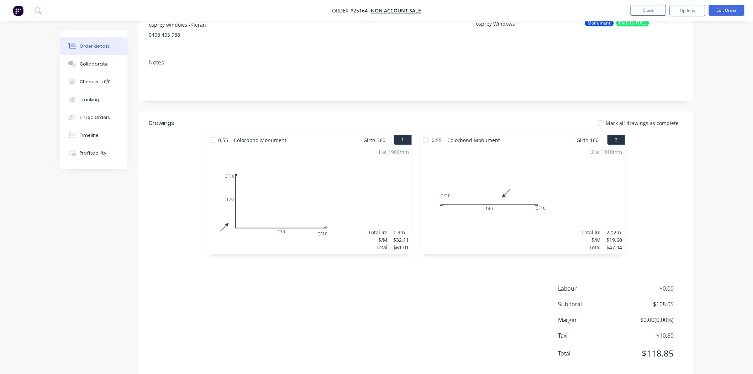
click at [685, 91] on div "Notes" at bounding box center [415, 77] width 555 height 48
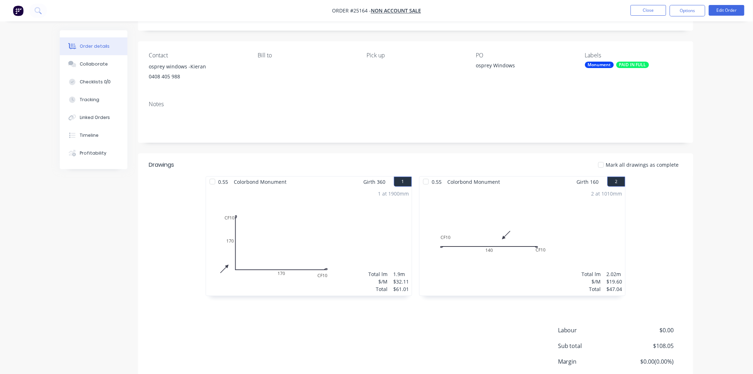
scroll to position [0, 0]
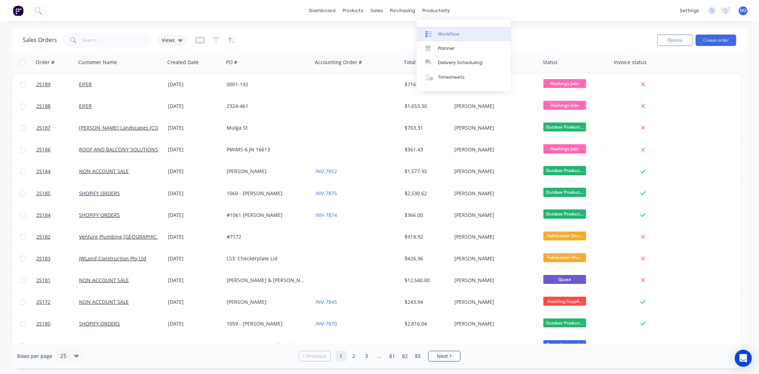
click at [436, 29] on link "Workflow" at bounding box center [464, 34] width 94 height 14
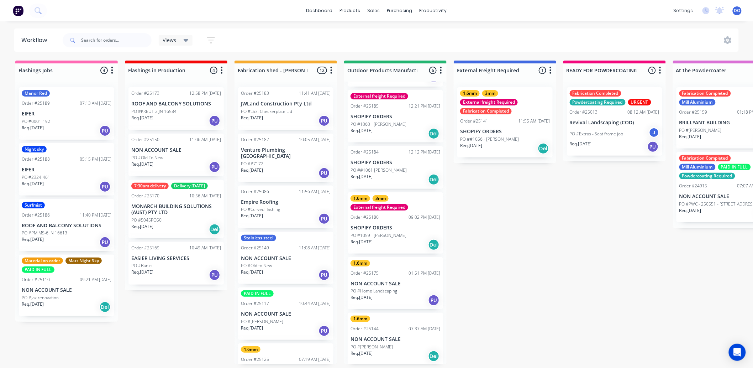
scroll to position [44, 0]
click at [402, 231] on div "1.6mm 3mm External freight Required Order #25180 09:02 PM 09/10/25 SHOPIFY ORDE…" at bounding box center [395, 222] width 95 height 61
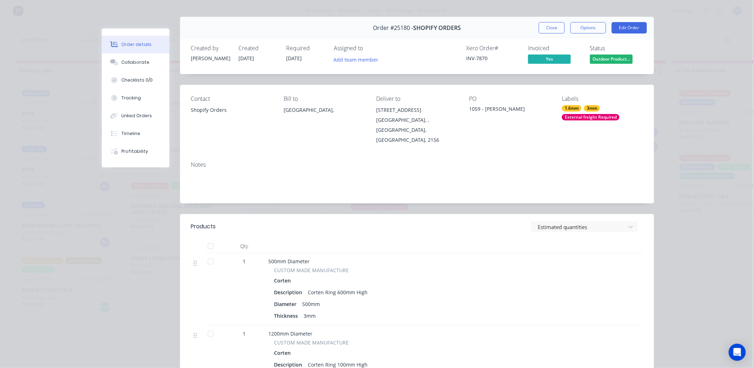
scroll to position [11, 0]
click at [546, 26] on button "Close" at bounding box center [552, 27] width 26 height 11
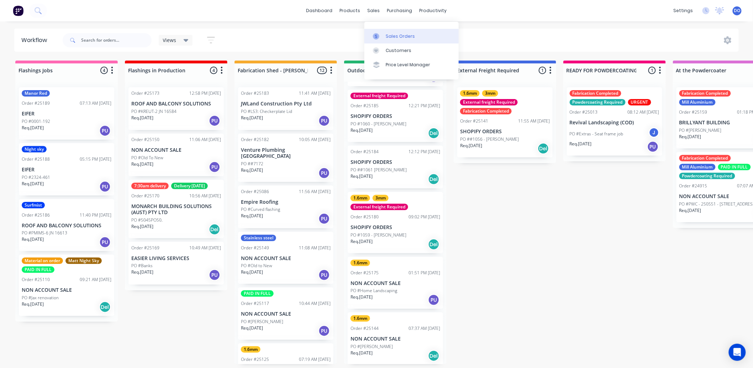
click at [379, 30] on link "Sales Orders" at bounding box center [411, 36] width 94 height 14
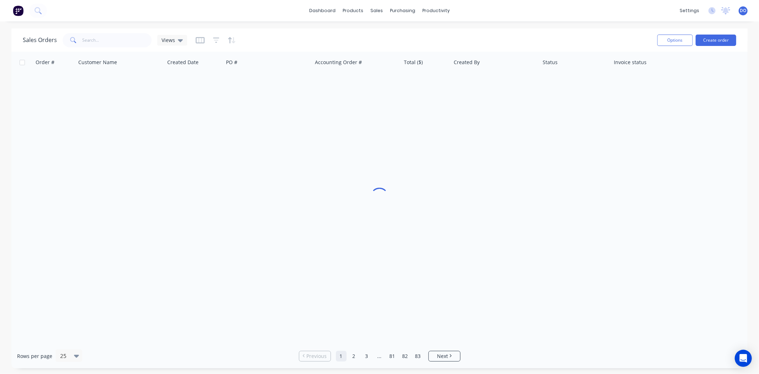
click at [125, 32] on div "Sales Orders Views" at bounding box center [337, 39] width 629 height 17
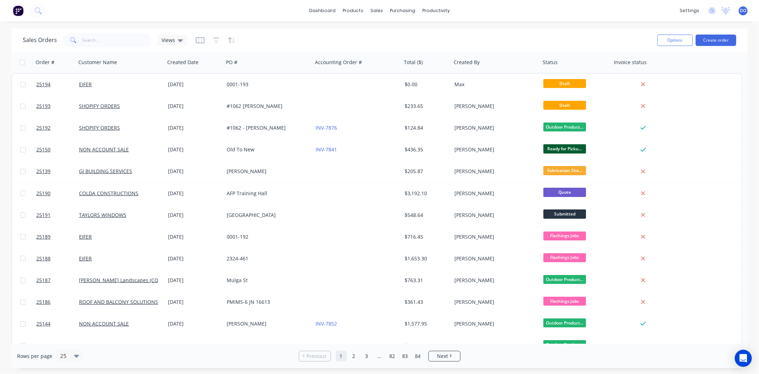
click at [125, 33] on div "Sales Orders Views" at bounding box center [337, 39] width 629 height 17
click at [135, 44] on input "text" at bounding box center [117, 40] width 69 height 14
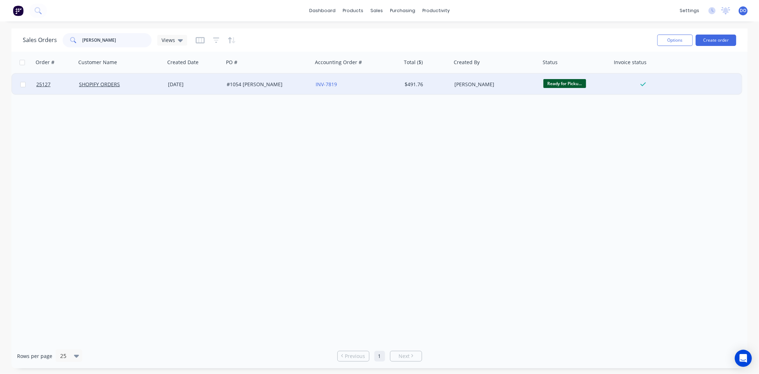
type input "anthony beer"
click at [160, 83] on div "SHOPIFY ORDERS" at bounding box center [120, 84] width 83 height 7
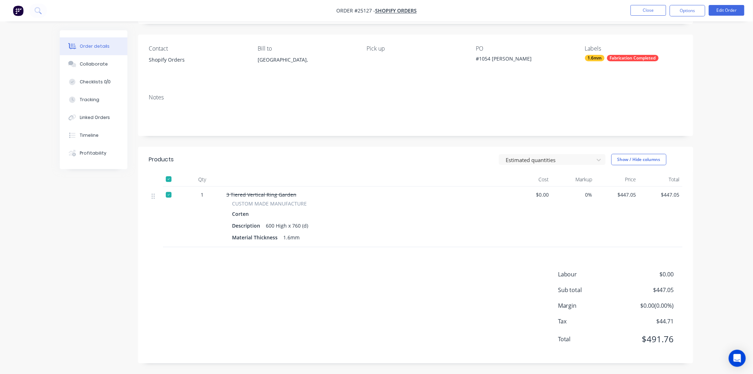
scroll to position [44, 0]
click at [642, 11] on button "Close" at bounding box center [649, 10] width 36 height 11
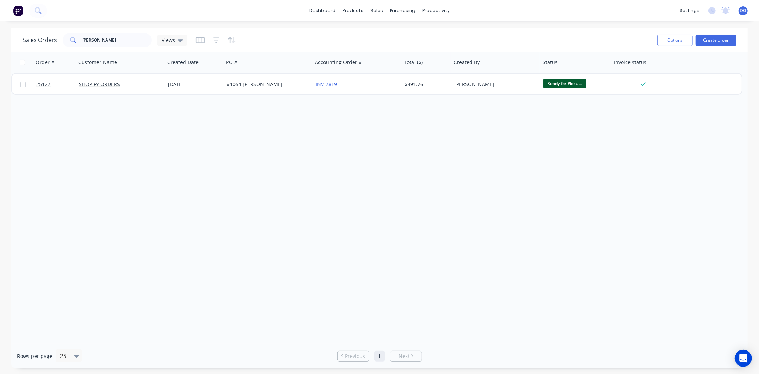
click at [673, 132] on div "Order # Customer Name Created Date PO # Accounting Order # Total ($) Created By…" at bounding box center [379, 198] width 736 height 292
click at [651, 244] on div "Order # Customer Name Created Date PO # Accounting Order # Total ($) Created By…" at bounding box center [379, 198] width 736 height 292
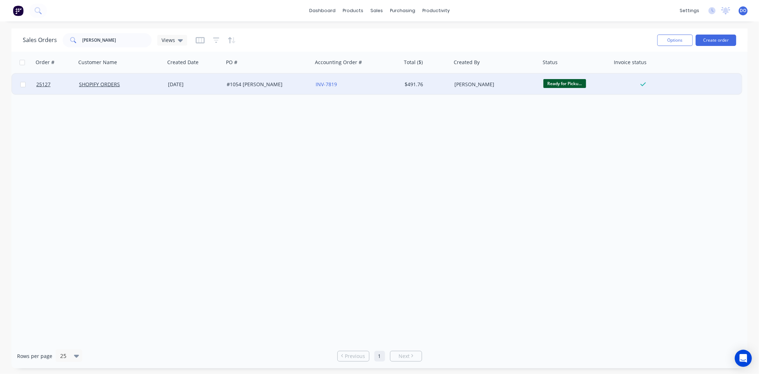
click at [292, 81] on div "#1054 [PERSON_NAME]" at bounding box center [266, 84] width 79 height 7
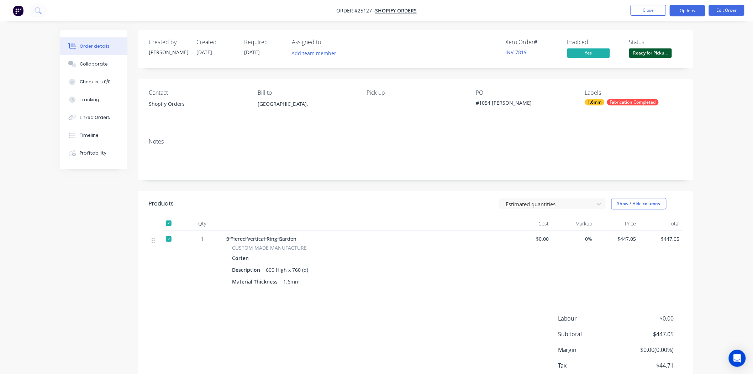
click at [701, 11] on button "Options" at bounding box center [688, 10] width 36 height 11
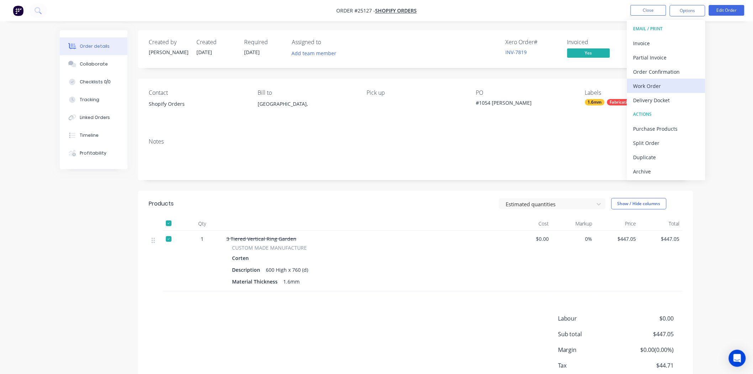
click at [651, 87] on div "Work Order" at bounding box center [665, 86] width 65 height 10
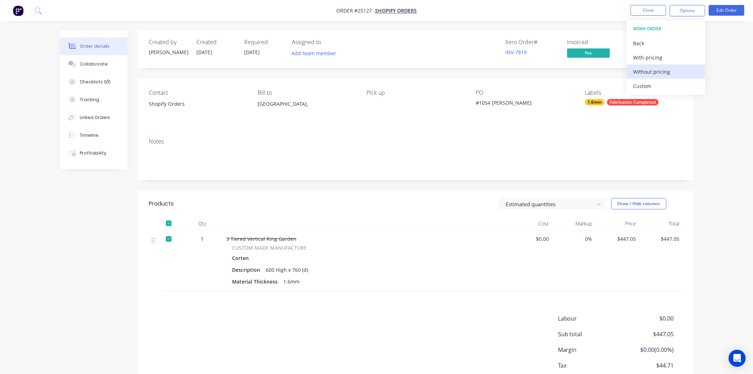
click at [657, 75] on div "Without pricing" at bounding box center [665, 72] width 65 height 10
click at [165, 244] on div at bounding box center [169, 239] width 14 height 14
click at [689, 11] on button "Options" at bounding box center [688, 10] width 36 height 11
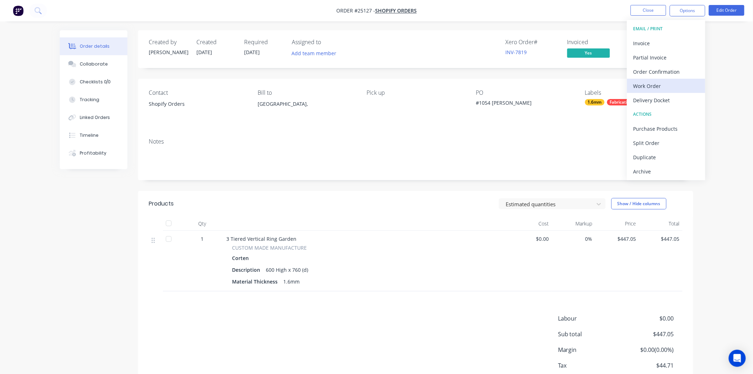
click at [672, 81] on div "Work Order" at bounding box center [665, 86] width 65 height 10
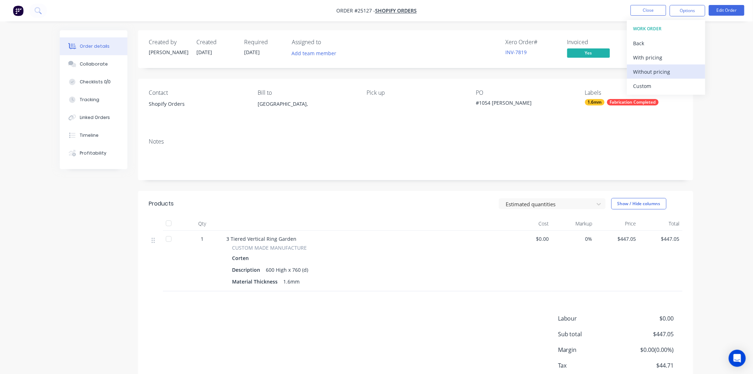
click at [672, 70] on div "Without pricing" at bounding box center [665, 72] width 65 height 10
click at [558, 46] on div "Xero Order # INV-7819" at bounding box center [531, 49] width 53 height 21
click at [652, 54] on span "Ready for Picku..." at bounding box center [650, 52] width 43 height 9
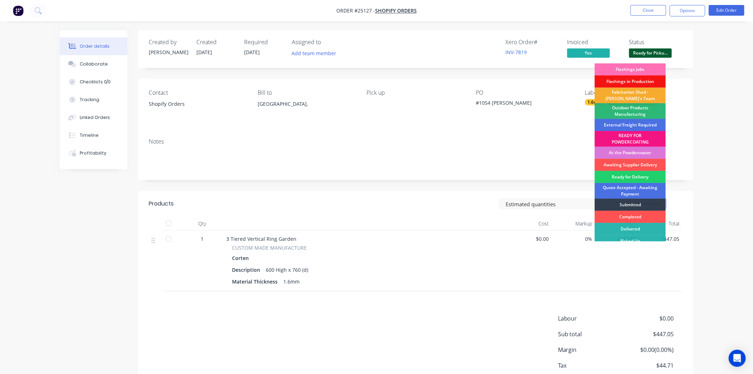
click at [642, 94] on div "Fabrication Shed - [PERSON_NAME]'s Team" at bounding box center [630, 96] width 71 height 16
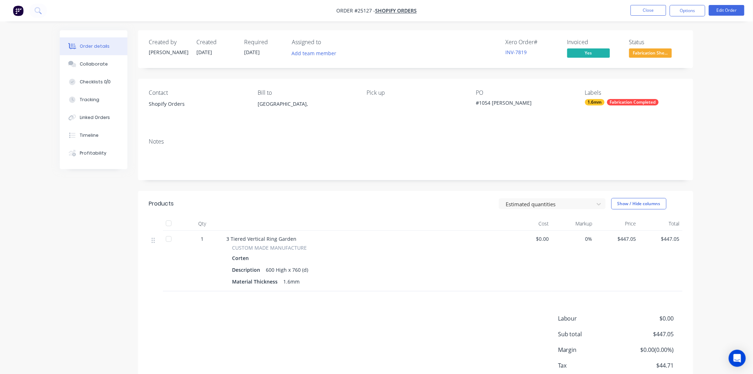
click at [650, 52] on span "Fabrication She..." at bounding box center [650, 52] width 43 height 9
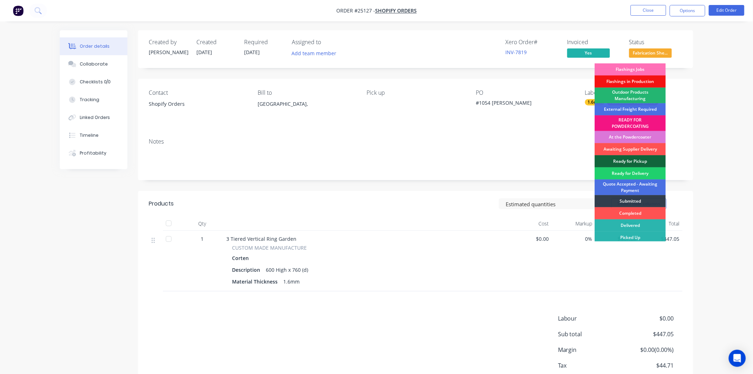
click at [636, 95] on div "Outdoor Products Manufacturing" at bounding box center [630, 96] width 71 height 16
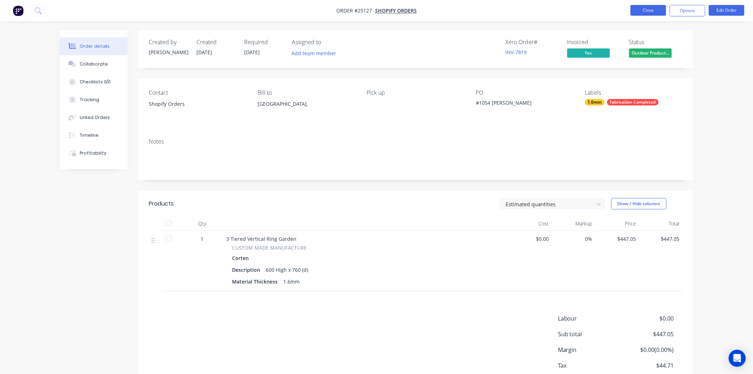
click at [649, 7] on button "Close" at bounding box center [649, 10] width 36 height 11
